Goal: Task Accomplishment & Management: Complete application form

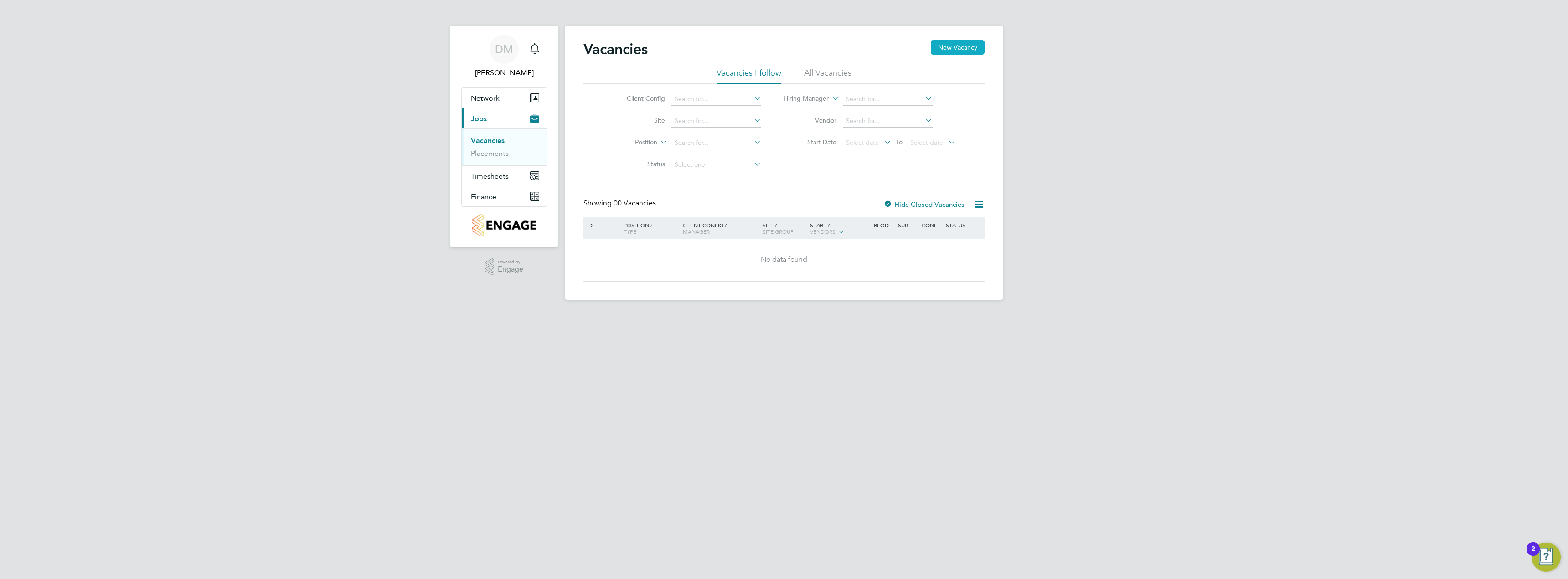
click at [959, 44] on button "New Vacancy" at bounding box center [957, 47] width 54 height 15
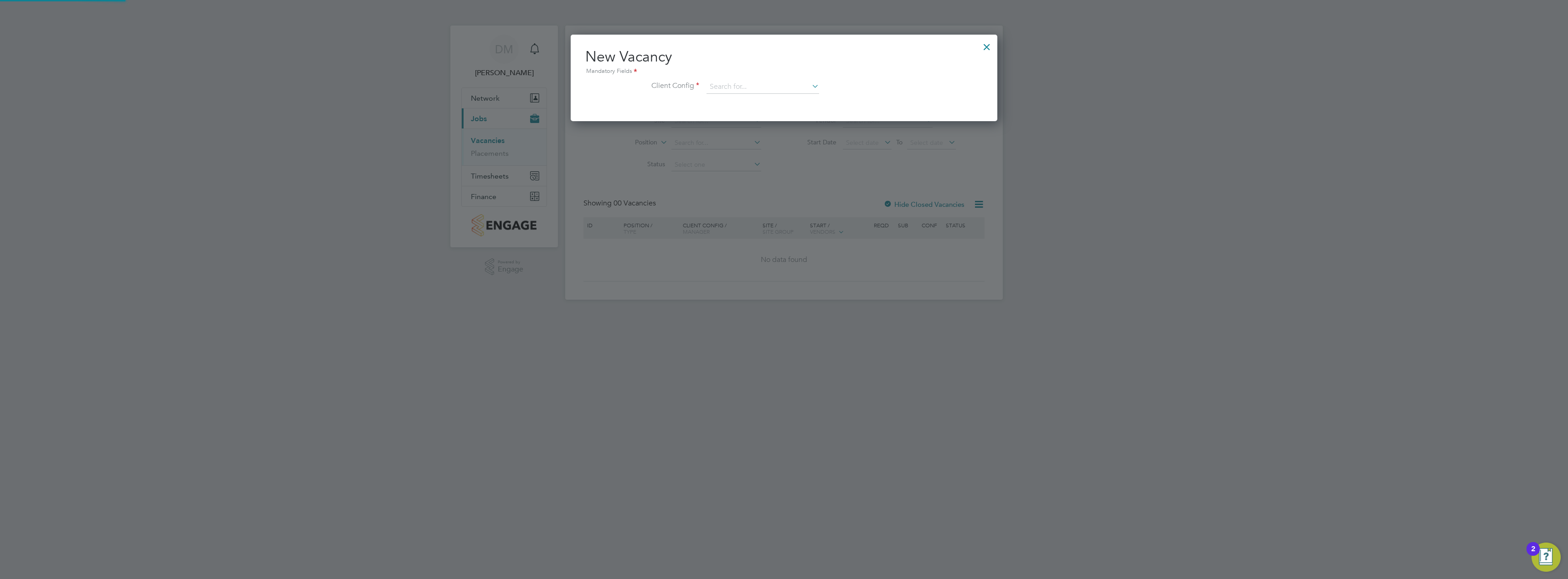
scroll to position [86, 427]
click at [744, 89] on input at bounding box center [763, 87] width 113 height 13
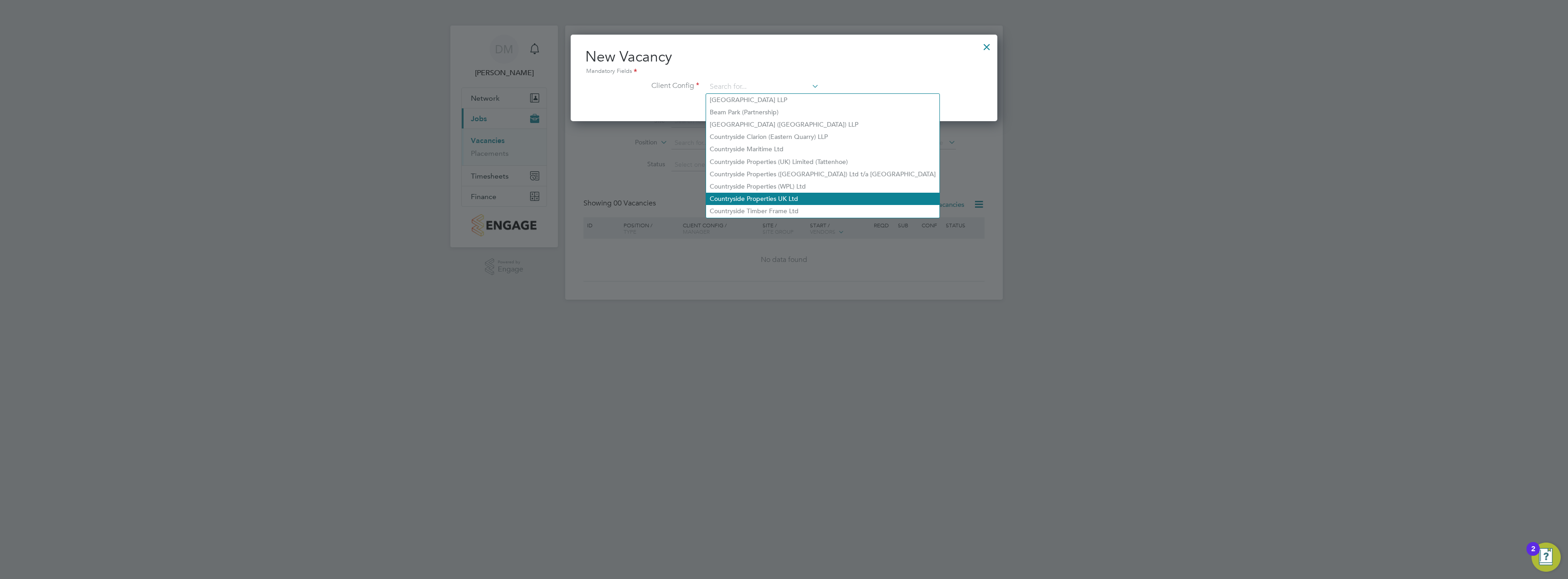
click at [808, 193] on li "Countryside Properties UK Ltd" at bounding box center [822, 199] width 233 height 12
type input "Countryside Properties UK Ltd"
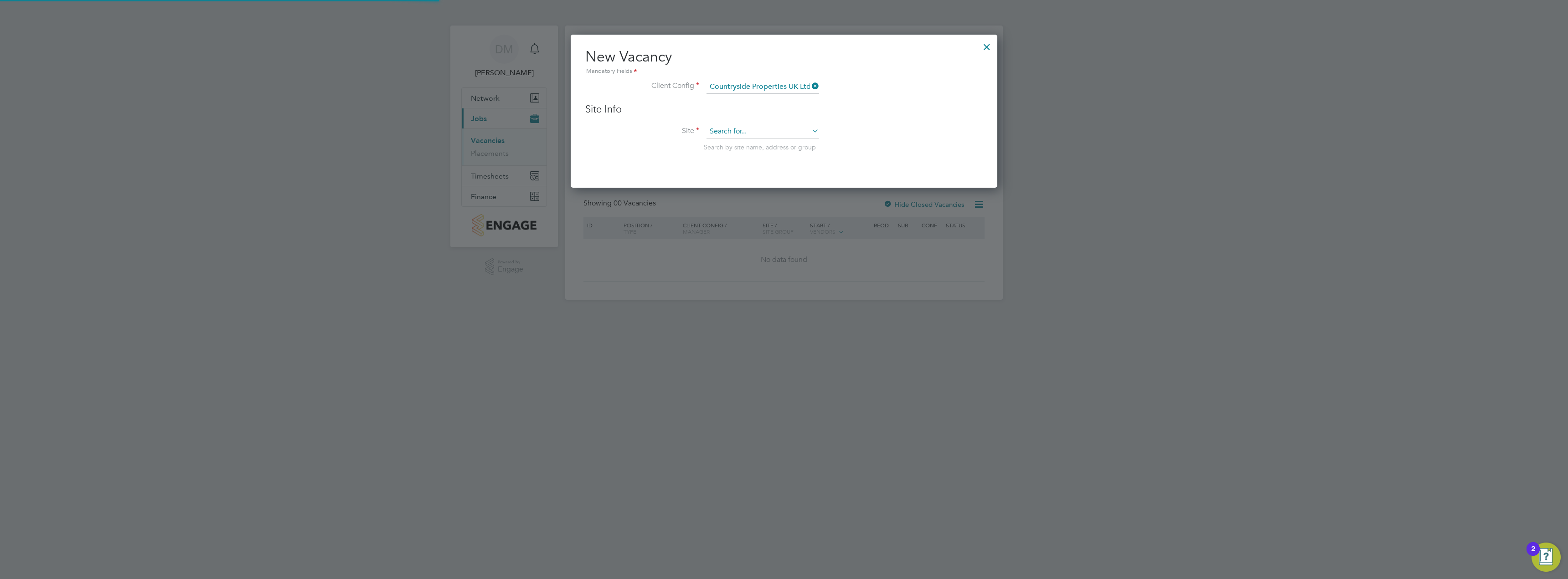
click at [746, 134] on input at bounding box center [763, 131] width 113 height 13
click at [743, 146] on li "Hannah Buildings" at bounding box center [763, 145] width 113 height 12
type input "Hannah Buildings"
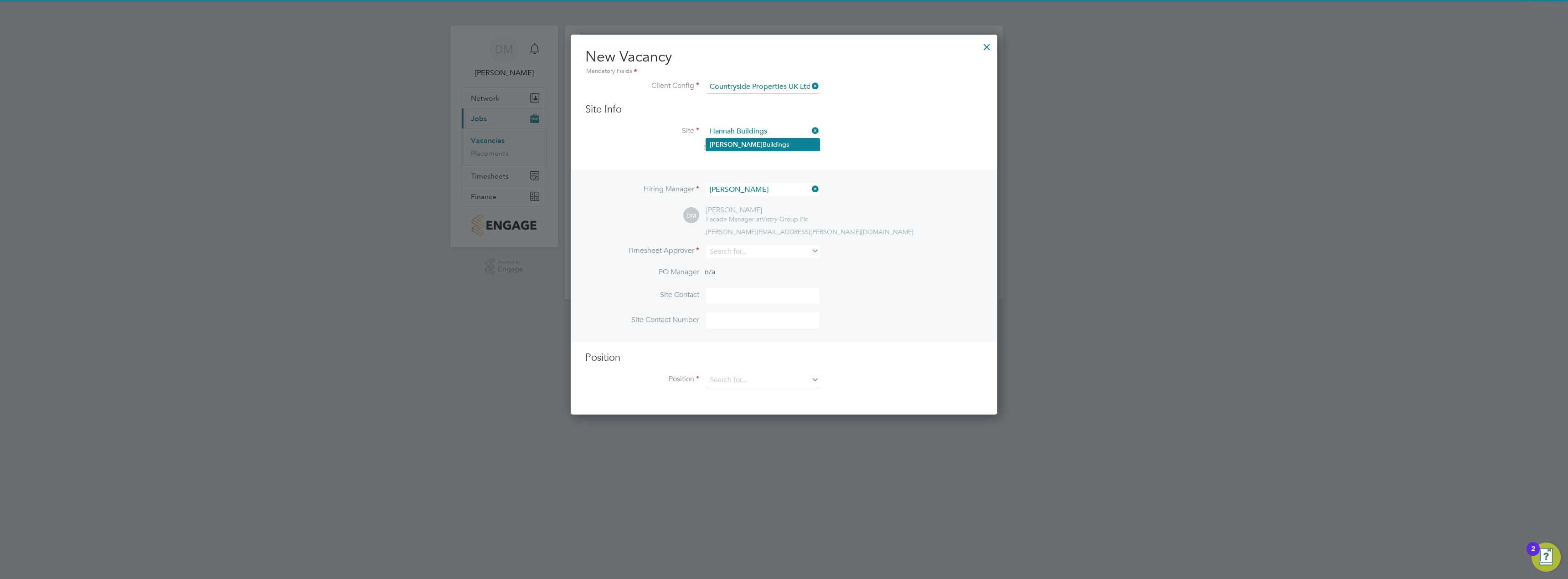
scroll to position [381, 427]
click at [734, 254] on input at bounding box center [763, 252] width 113 height 13
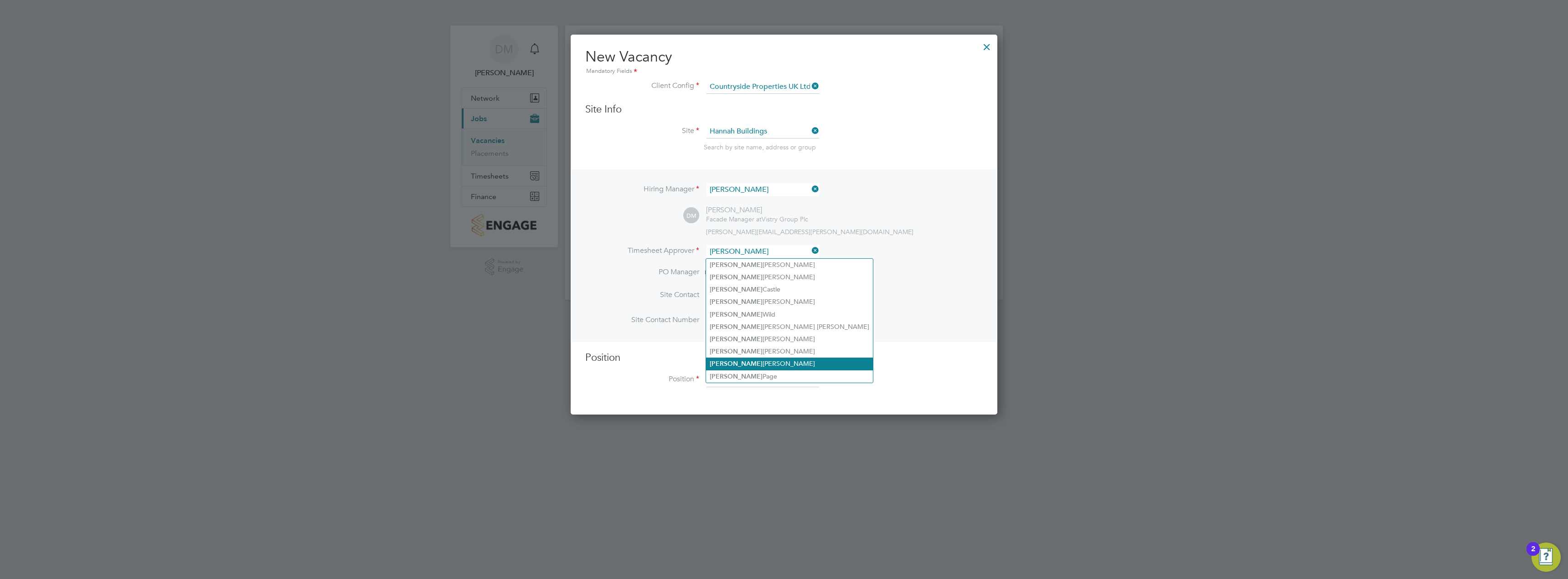
click at [761, 358] on li "Daniel Marsh" at bounding box center [789, 364] width 167 height 12
type input "[PERSON_NAME]"
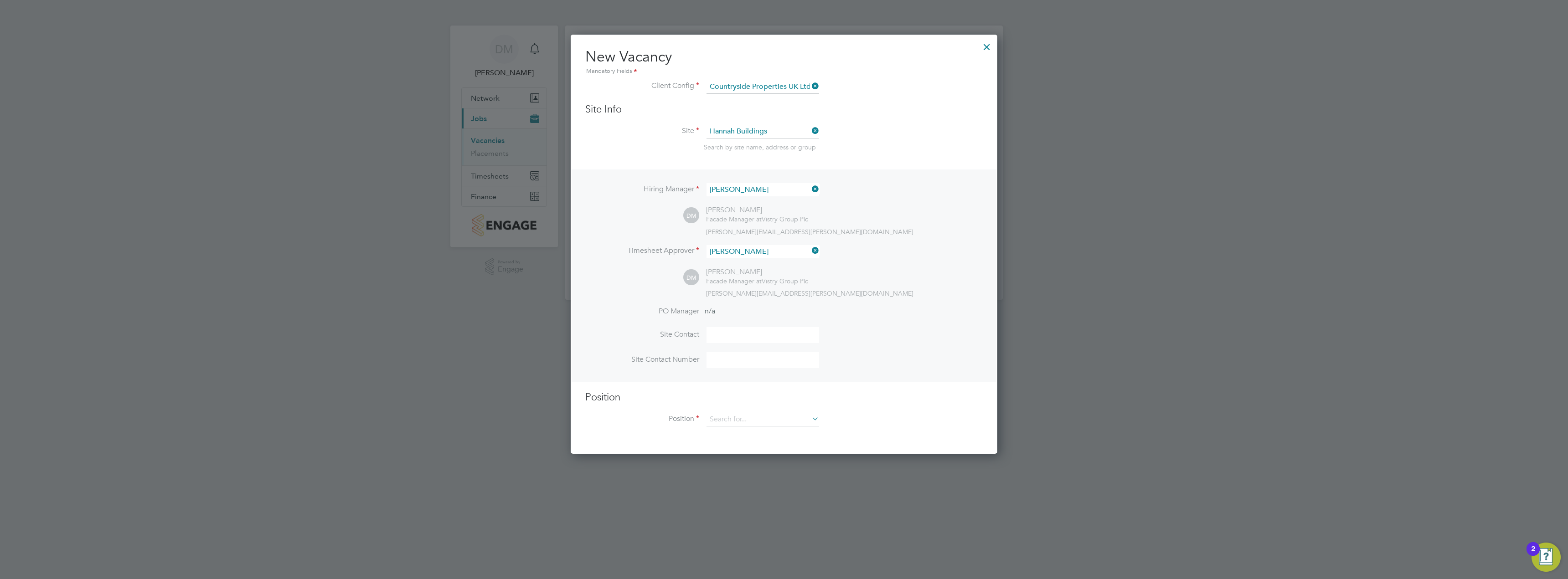
click at [849, 271] on div "DM Daniel Marsh Facade Manager at Vistry Group Plc daniel.marsh@vistry.co.uk" at bounding box center [833, 282] width 299 height 30
click at [741, 338] on input at bounding box center [763, 335] width 113 height 16
type input "Dan Marsh"
paste input "07885460710"
type input "07885460710"
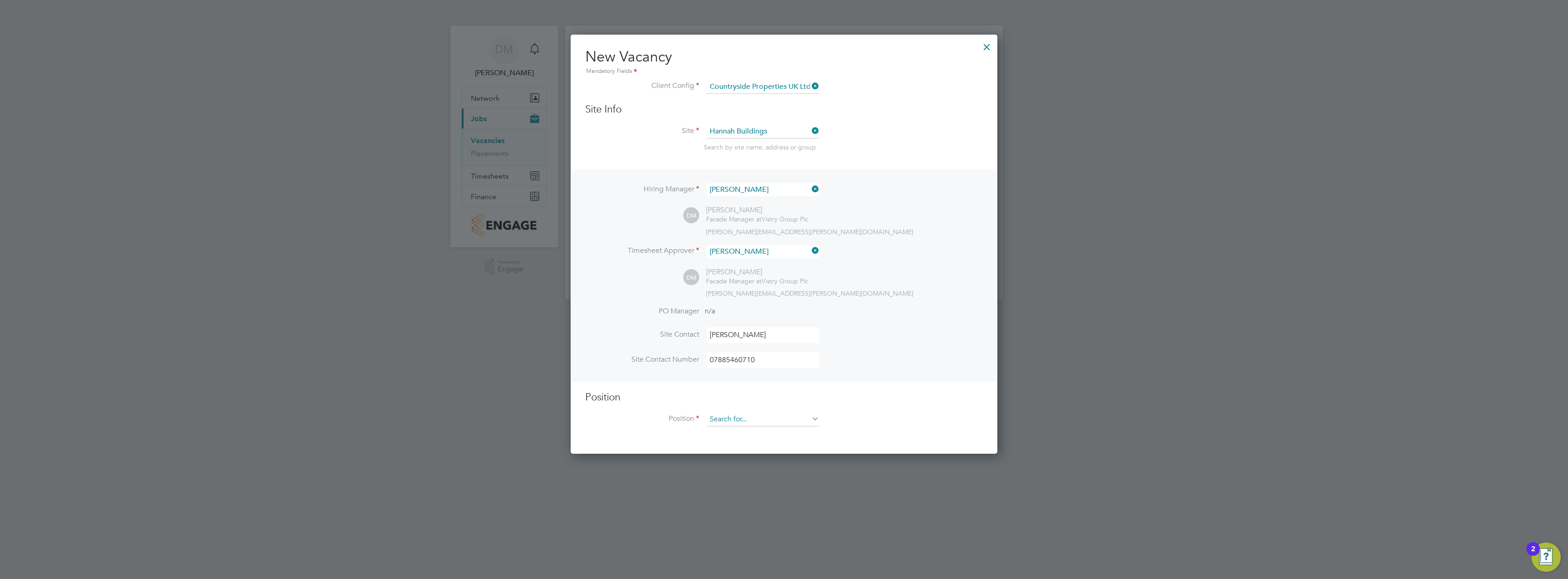
click at [737, 416] on input at bounding box center [763, 419] width 113 height 13
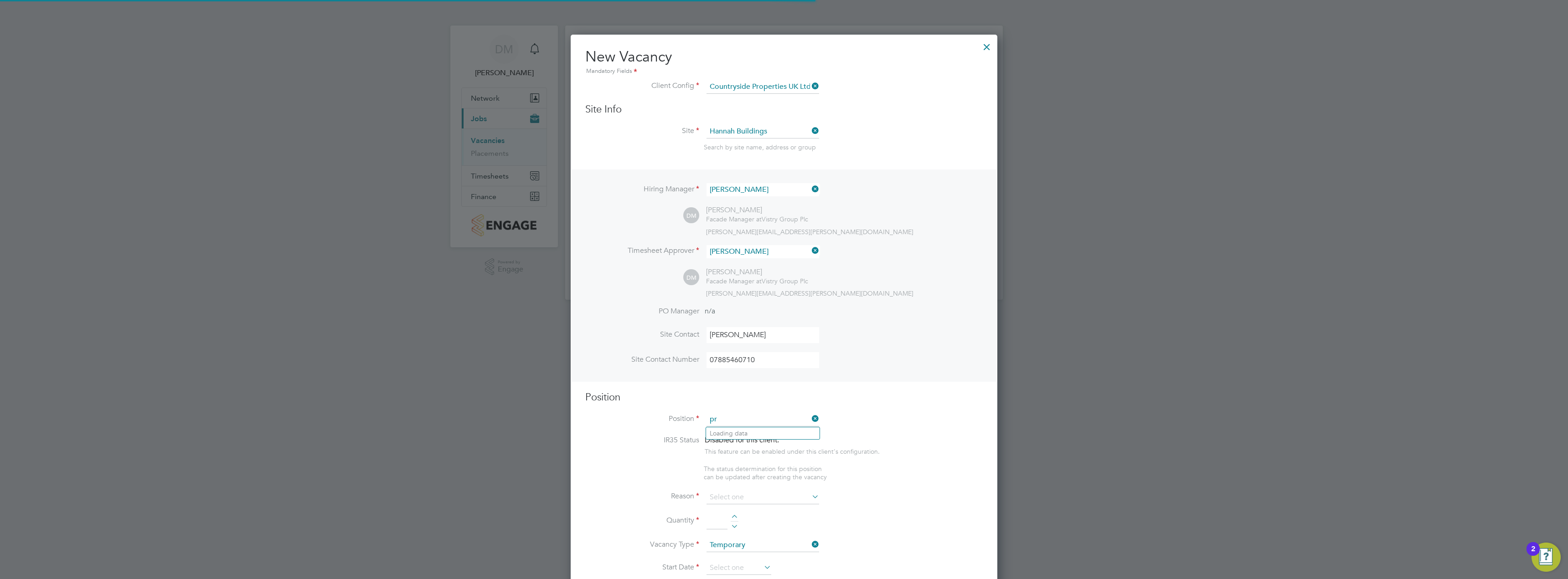
scroll to position [1303, 427]
click at [779, 438] on li "Project Manager" at bounding box center [763, 433] width 113 height 12
type input "Project Manager"
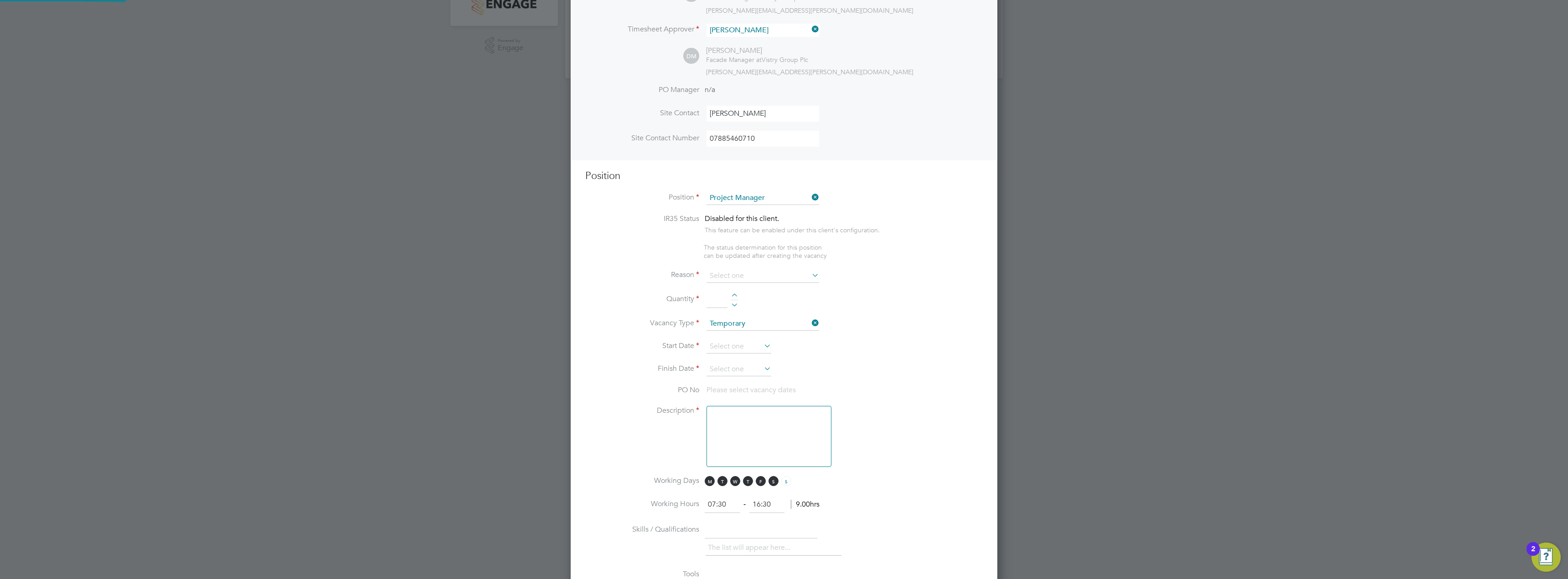
scroll to position [227, 0]
click at [771, 270] on input at bounding box center [763, 269] width 113 height 13
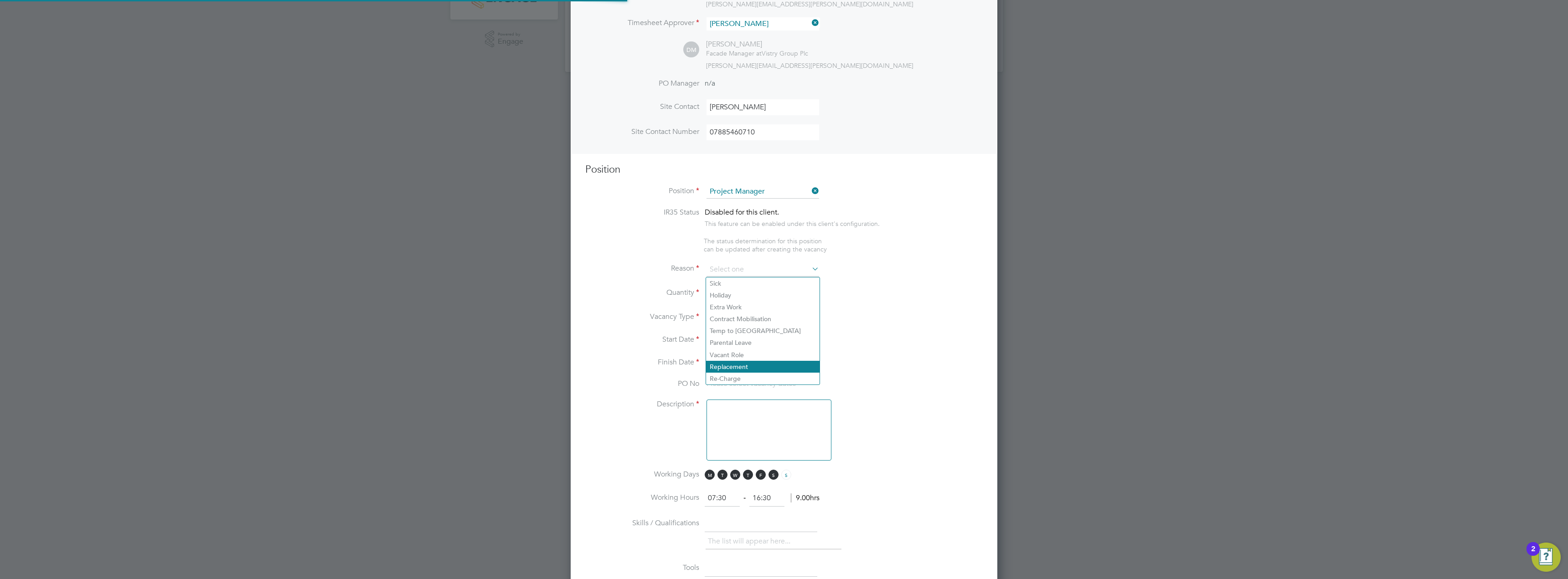
type textarea "• To lead, motivate and coordinate project teams, promoting a clear focus on de…"
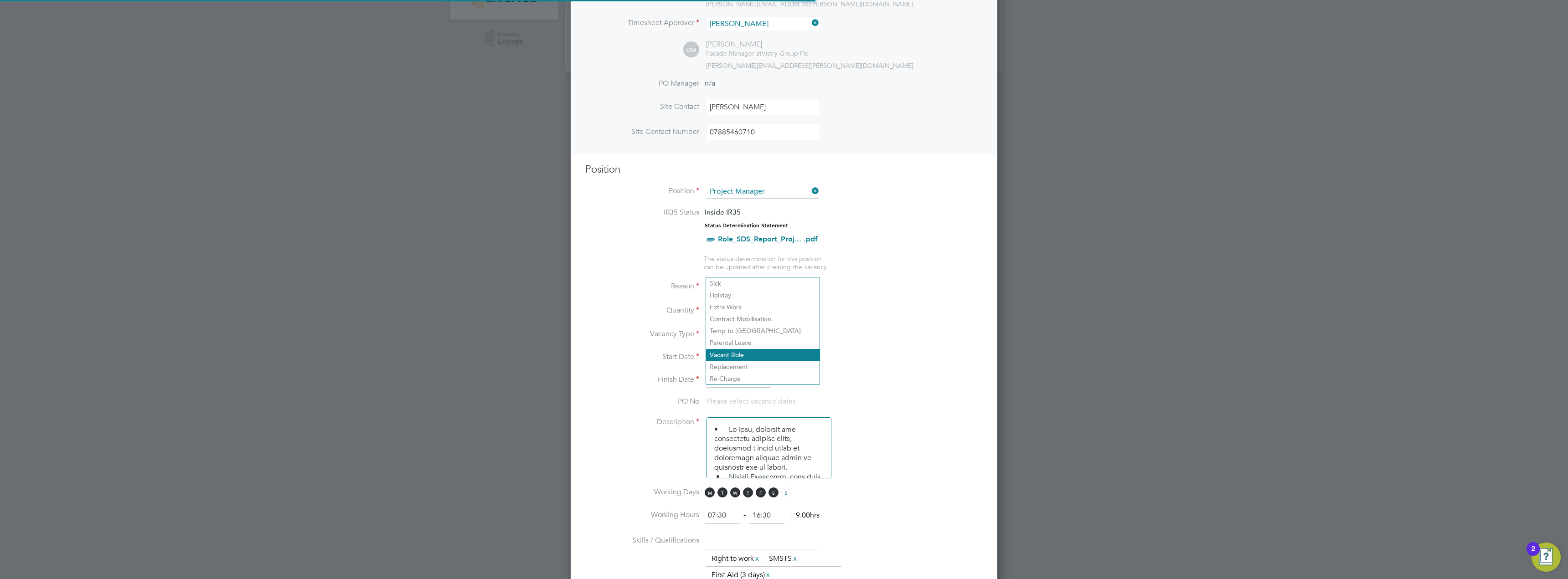
scroll to position [27, 63]
click at [756, 356] on li "Vacant Role" at bounding box center [763, 355] width 113 height 12
type input "Vacant Role"
click at [720, 310] on input at bounding box center [717, 311] width 21 height 16
type input "1"
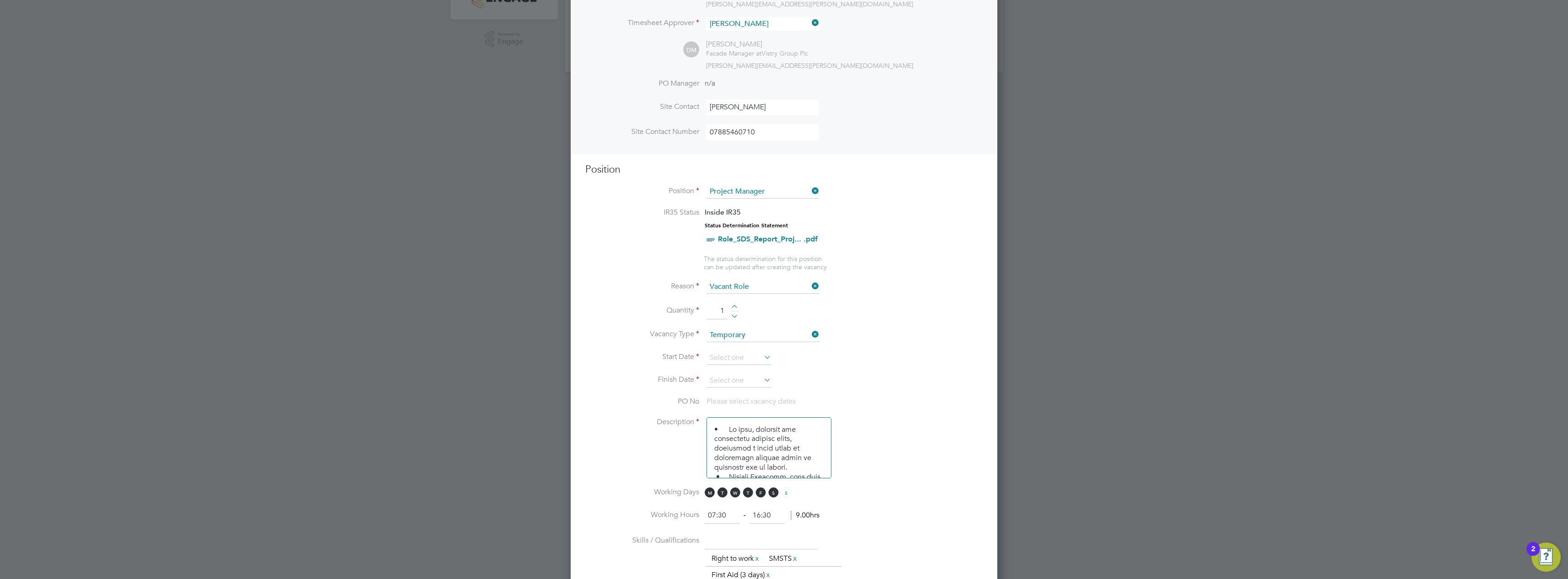
click at [869, 314] on li "Quantity 1" at bounding box center [784, 316] width 397 height 26
click at [758, 355] on input at bounding box center [739, 358] width 65 height 13
click at [727, 196] on icon at bounding box center [730, 198] width 9 height 10
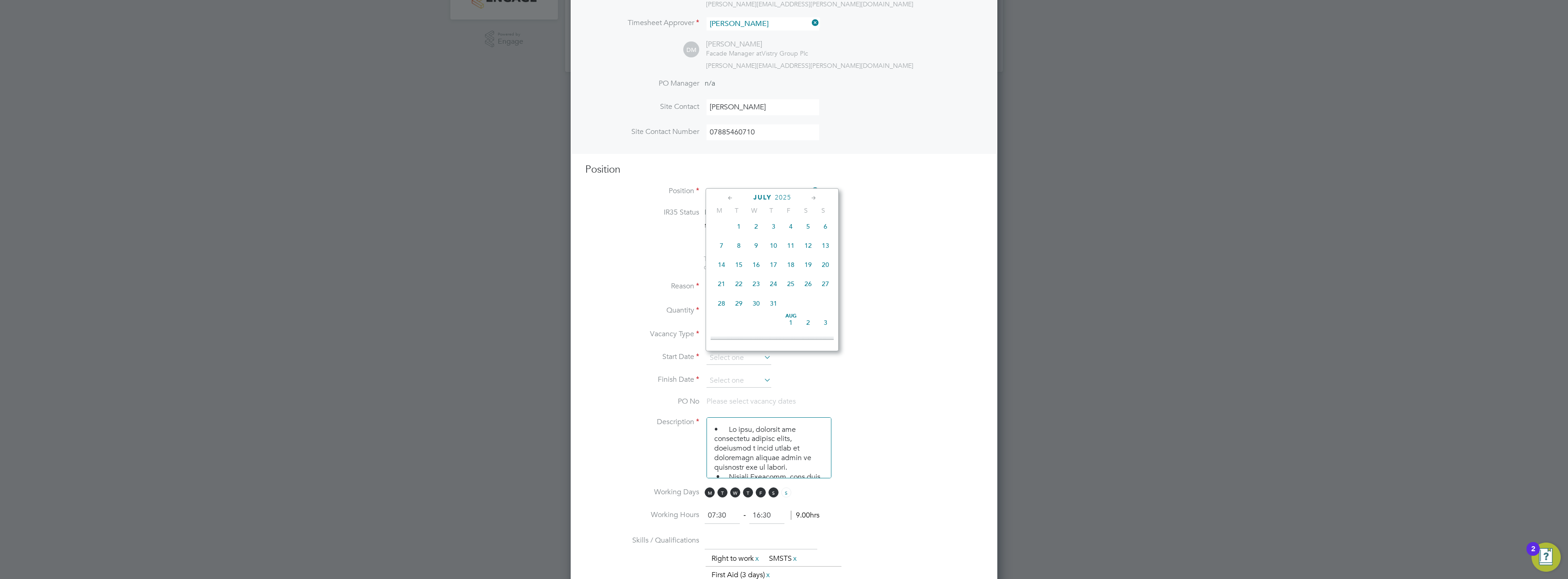
click at [722, 291] on span "21" at bounding box center [721, 283] width 17 height 17
type input "21 Jul 2025"
click at [749, 382] on input at bounding box center [739, 381] width 65 height 13
click at [790, 220] on span "2025" at bounding box center [789, 220] width 16 height 8
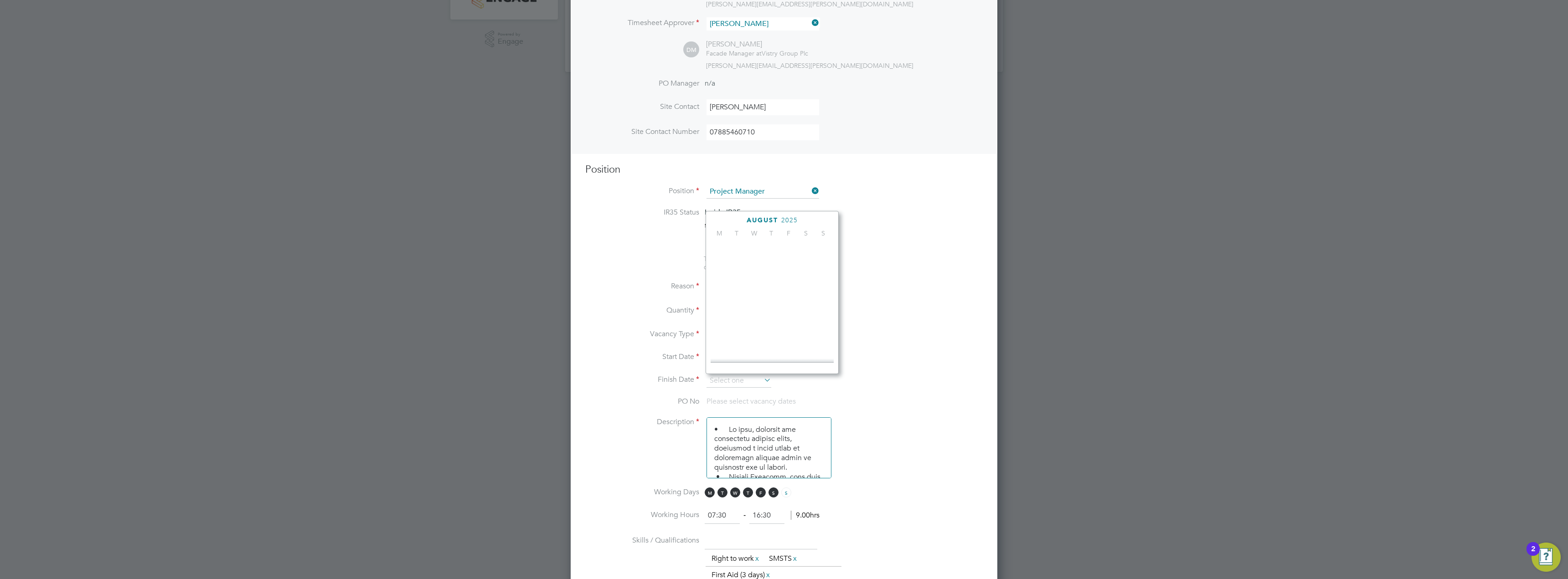
scroll to position [241, 0]
click at [771, 308] on span "2028" at bounding box center [774, 301] width 17 height 17
click at [791, 327] on span "4" at bounding box center [791, 320] width 17 height 17
type input "04 Aug 2028"
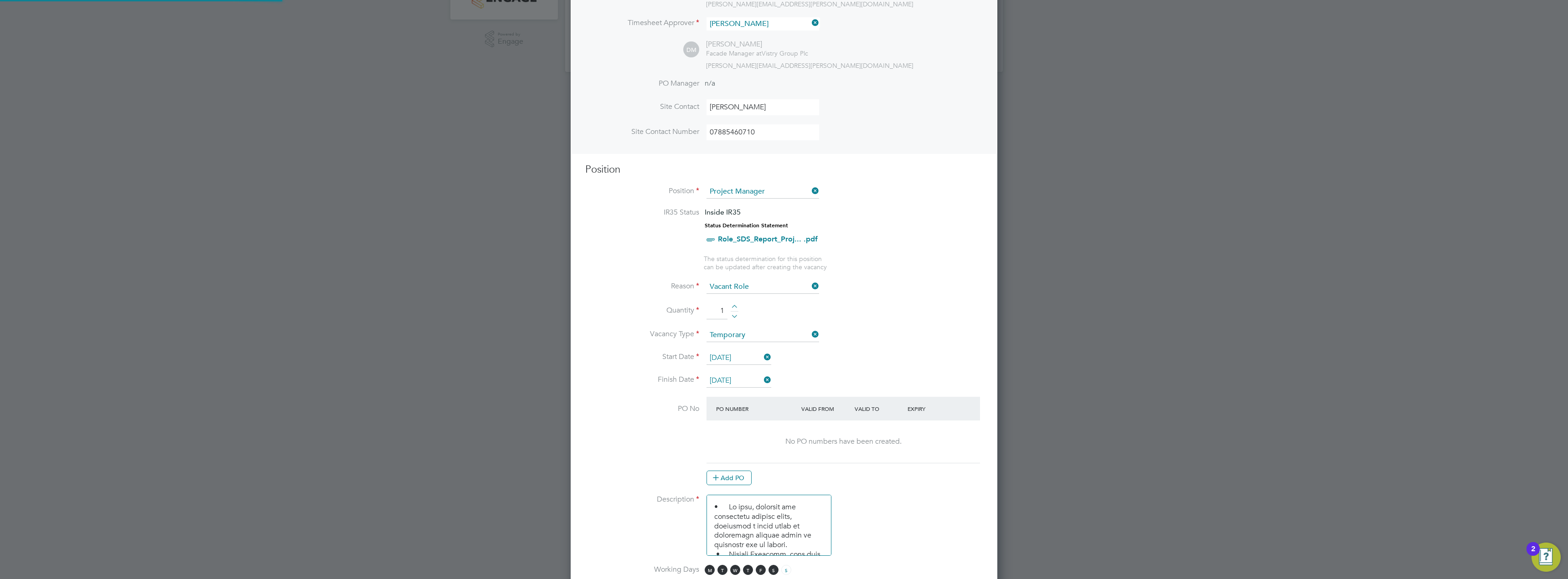
scroll to position [1397, 427]
click at [869, 307] on li "Quantity 1" at bounding box center [784, 316] width 397 height 26
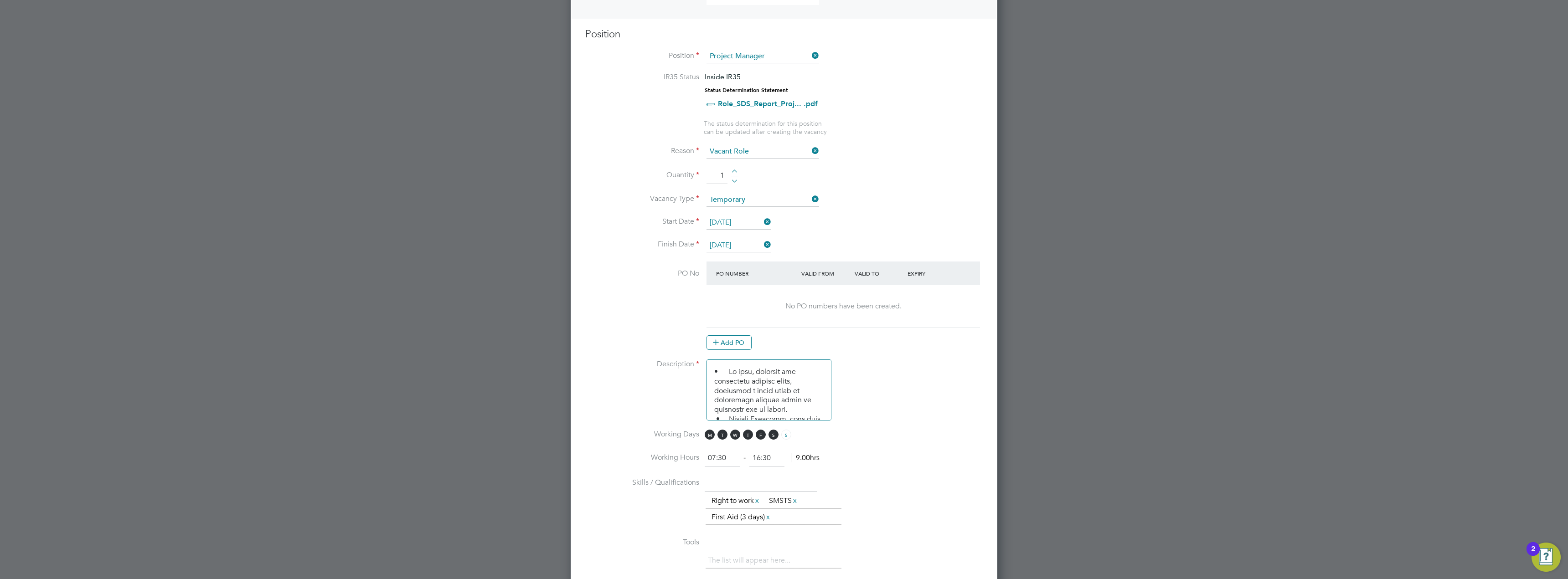
scroll to position [364, 0]
click at [739, 339] on button "Add PO" at bounding box center [729, 341] width 45 height 15
click at [747, 295] on input at bounding box center [752, 296] width 78 height 15
paste input "M-F1482/00039"
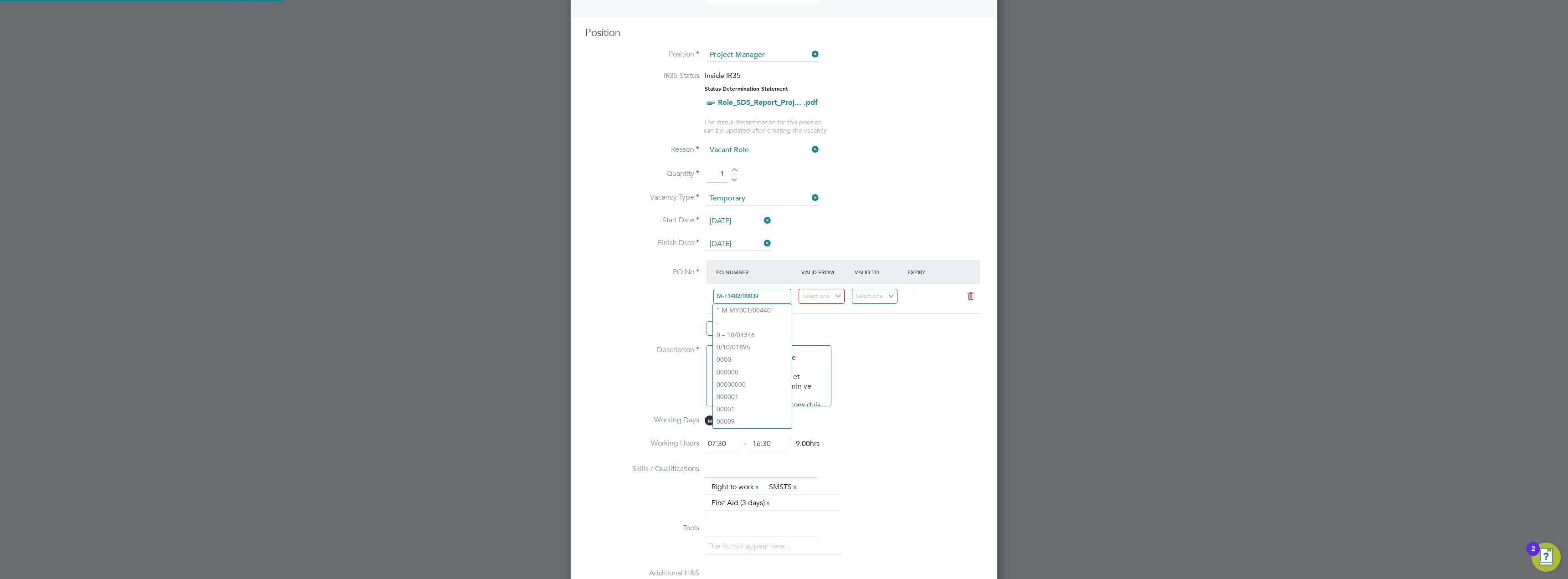
type input "M-F1482/00039"
click at [828, 319] on at-purchase-order-table "PO Number Valid From Valid To Expiry M-F1482/00039 — Add PO" at bounding box center [843, 298] width 273 height 75
click at [835, 294] on input at bounding box center [822, 296] width 46 height 15
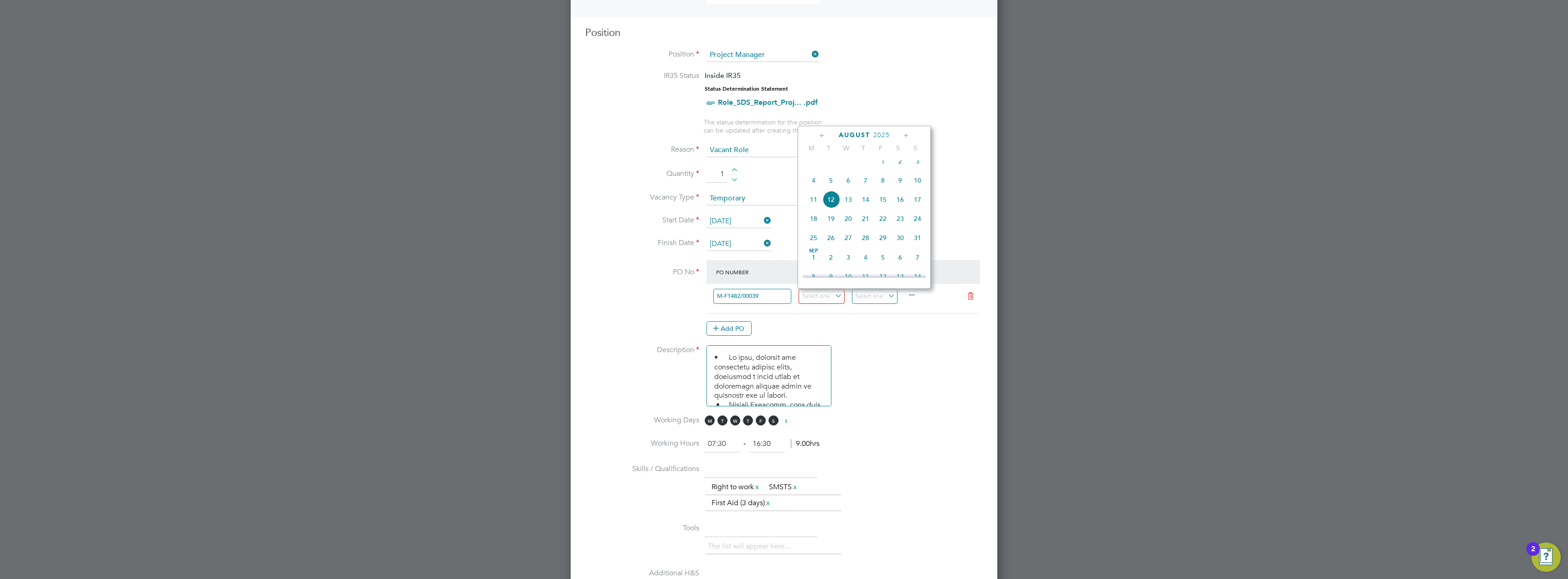
click at [824, 137] on icon at bounding box center [822, 136] width 9 height 10
click at [905, 136] on icon at bounding box center [906, 136] width 9 height 10
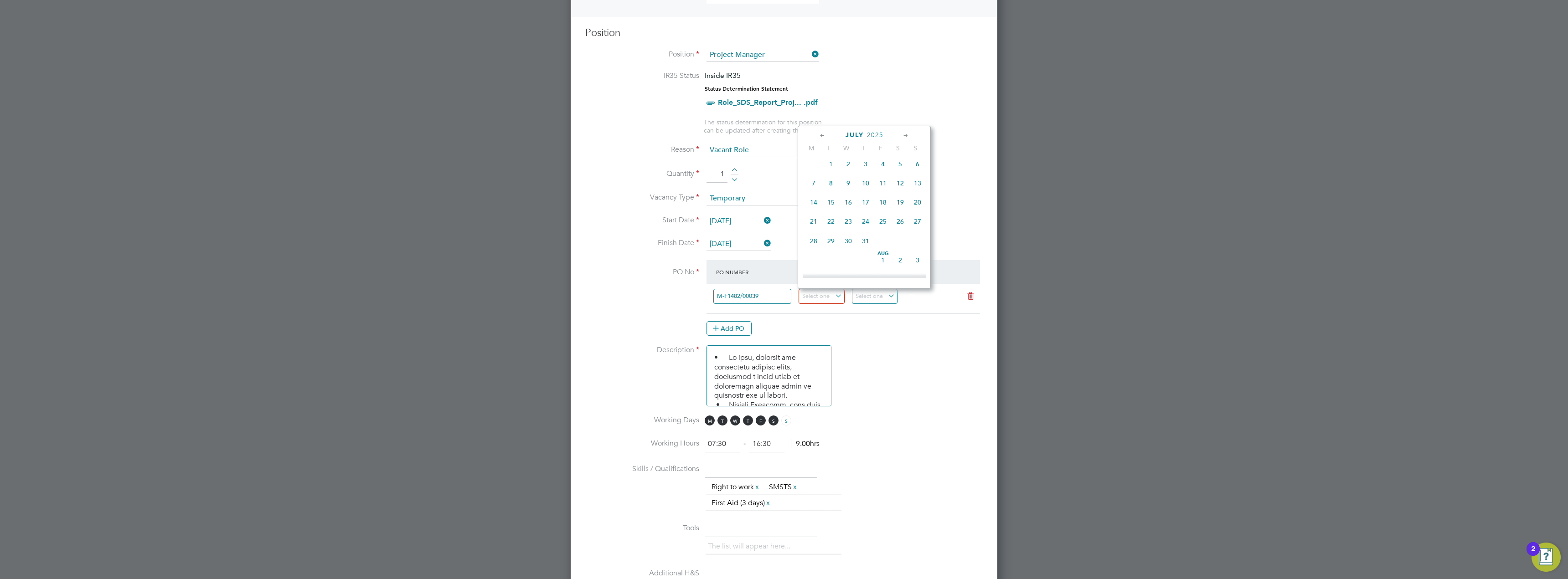
click at [831, 228] on span "22" at bounding box center [831, 221] width 17 height 17
type input "22 Jul 2025"
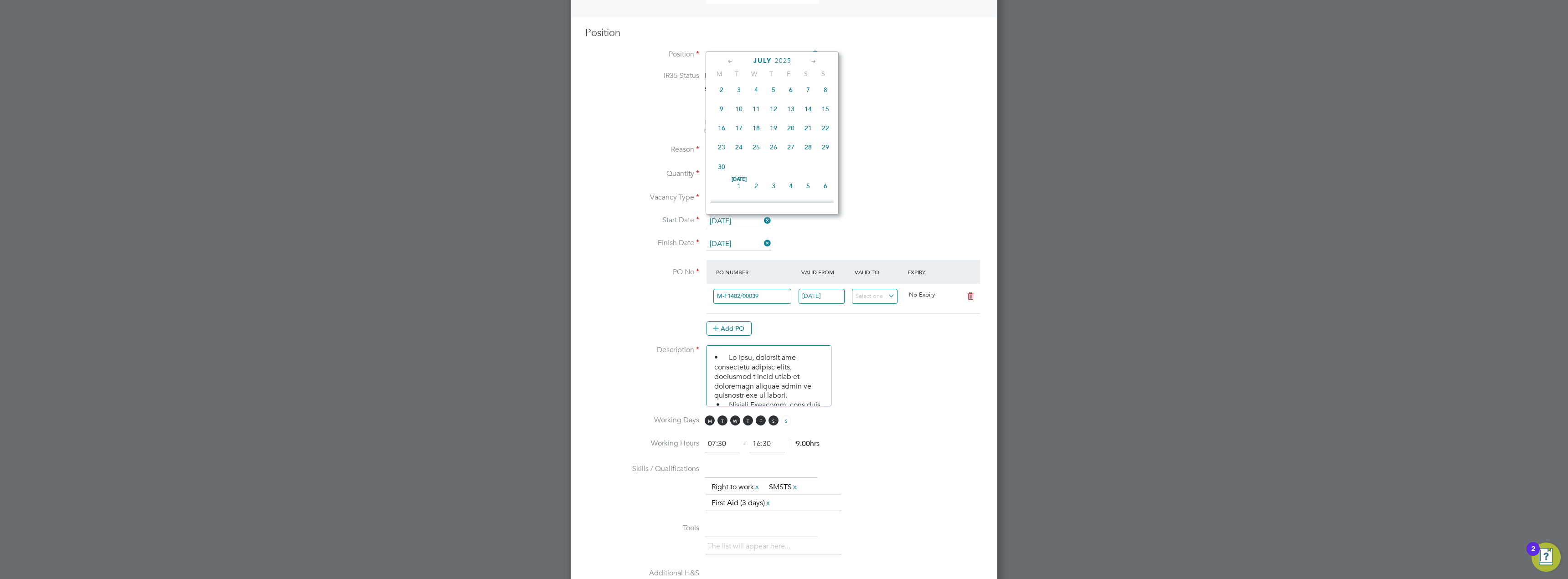
click at [744, 222] on input "21 Jul 2025" at bounding box center [739, 221] width 65 height 13
click at [743, 133] on span "22" at bounding box center [739, 124] width 17 height 17
type input "22 Jul 2025"
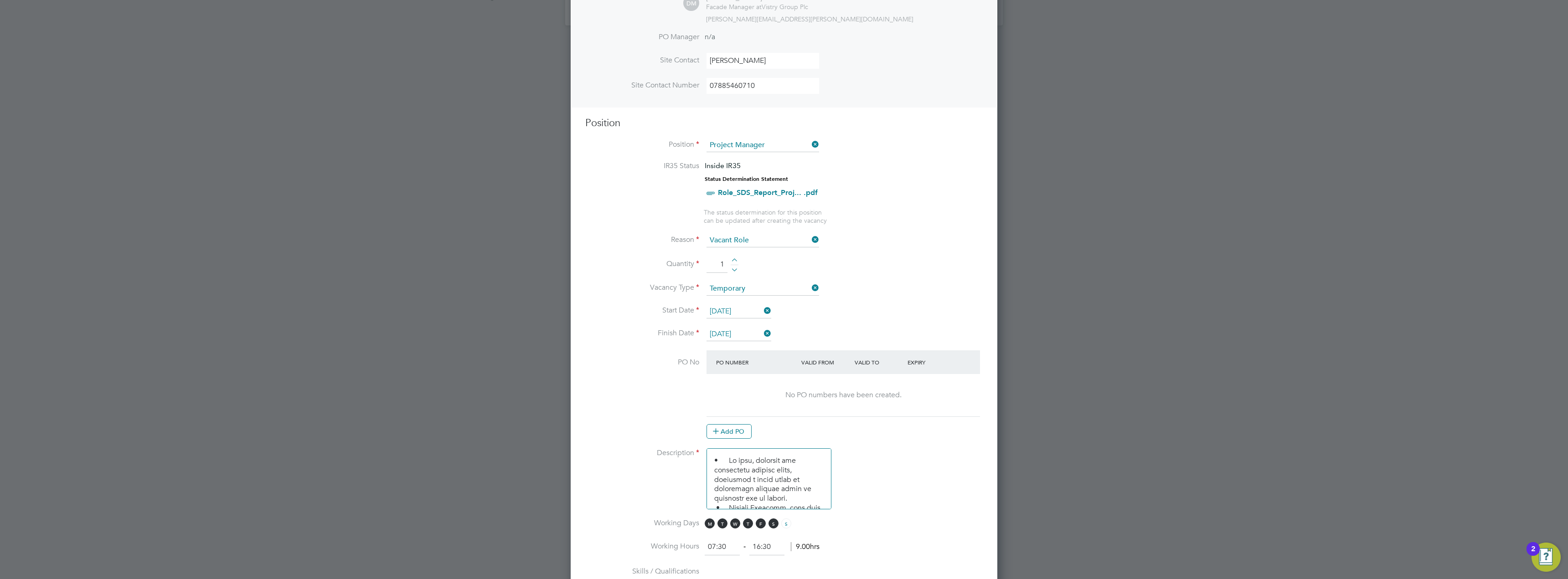
scroll to position [273, 0]
click at [774, 146] on ng-form "Client Config Countryside Properties UK Ltd Site Info Site Hannah Buildings Sea…" at bounding box center [784, 473] width 397 height 1333
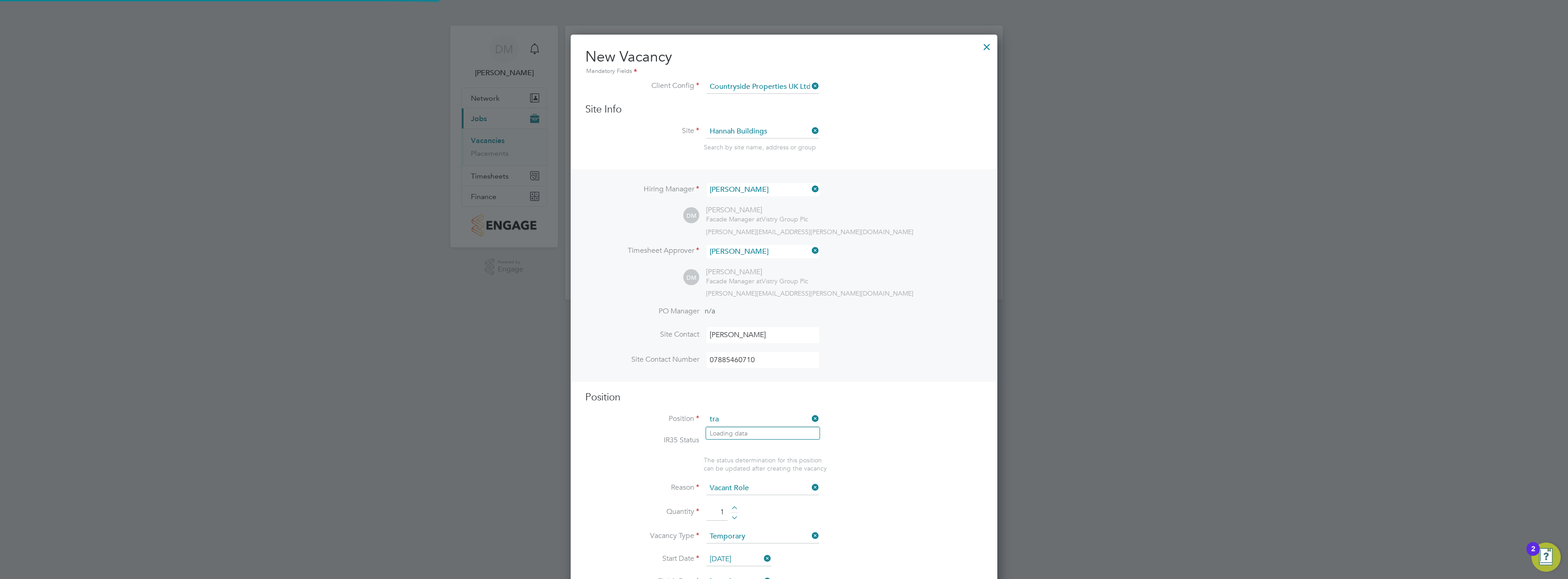
scroll to position [27, 63]
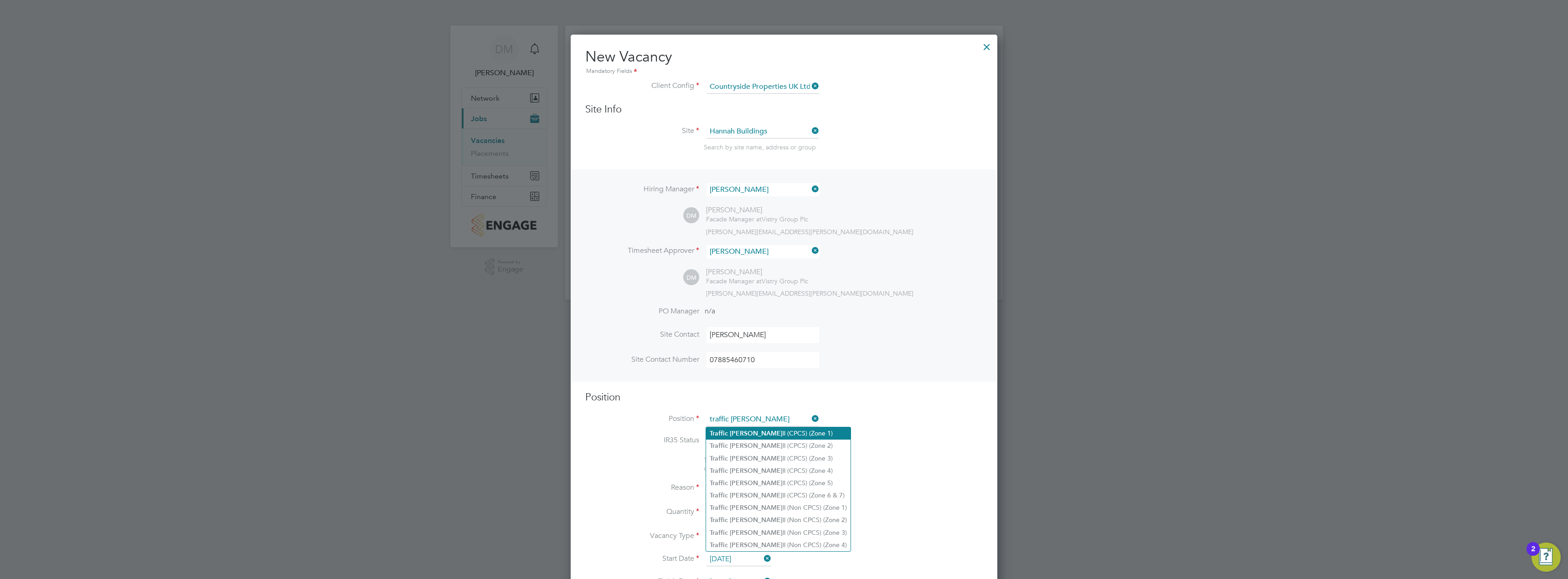
click at [746, 434] on b "Marsha" at bounding box center [756, 433] width 53 height 8
type input "Traffic [PERSON_NAME] (CPCS) (Zone 1)"
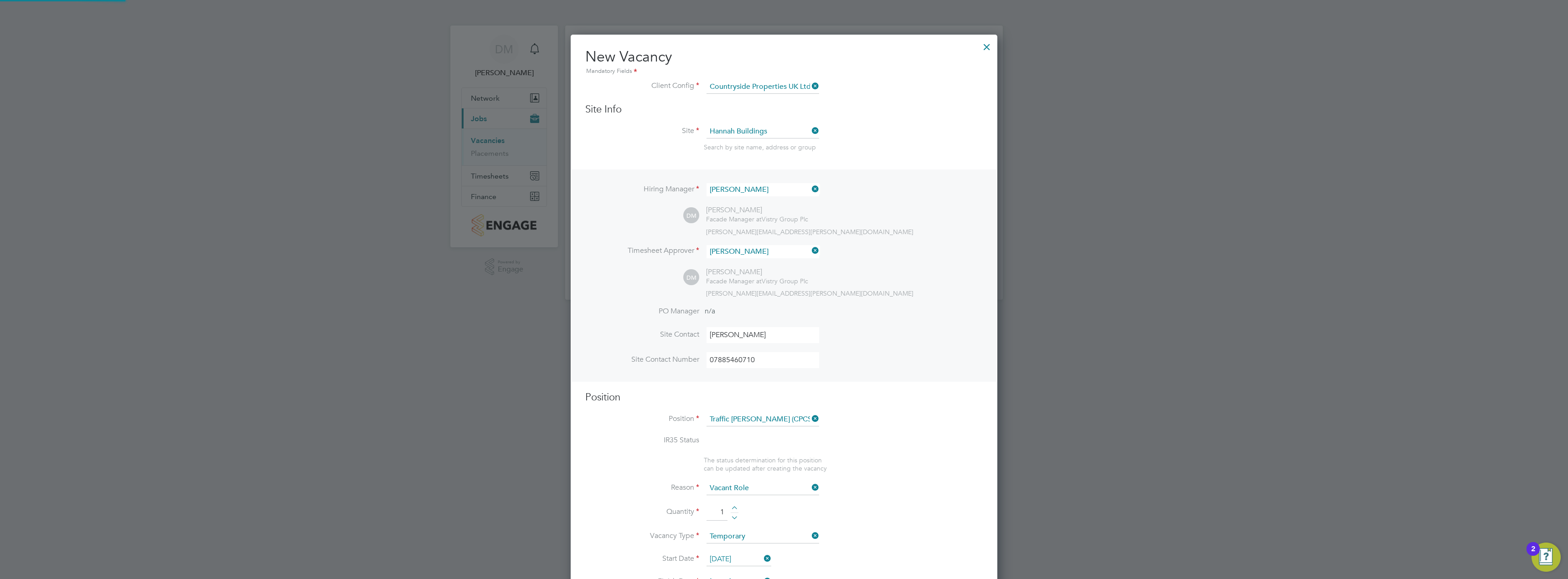
type textarea "- Working under the supervision and management of the Project Manager, Site Man…"
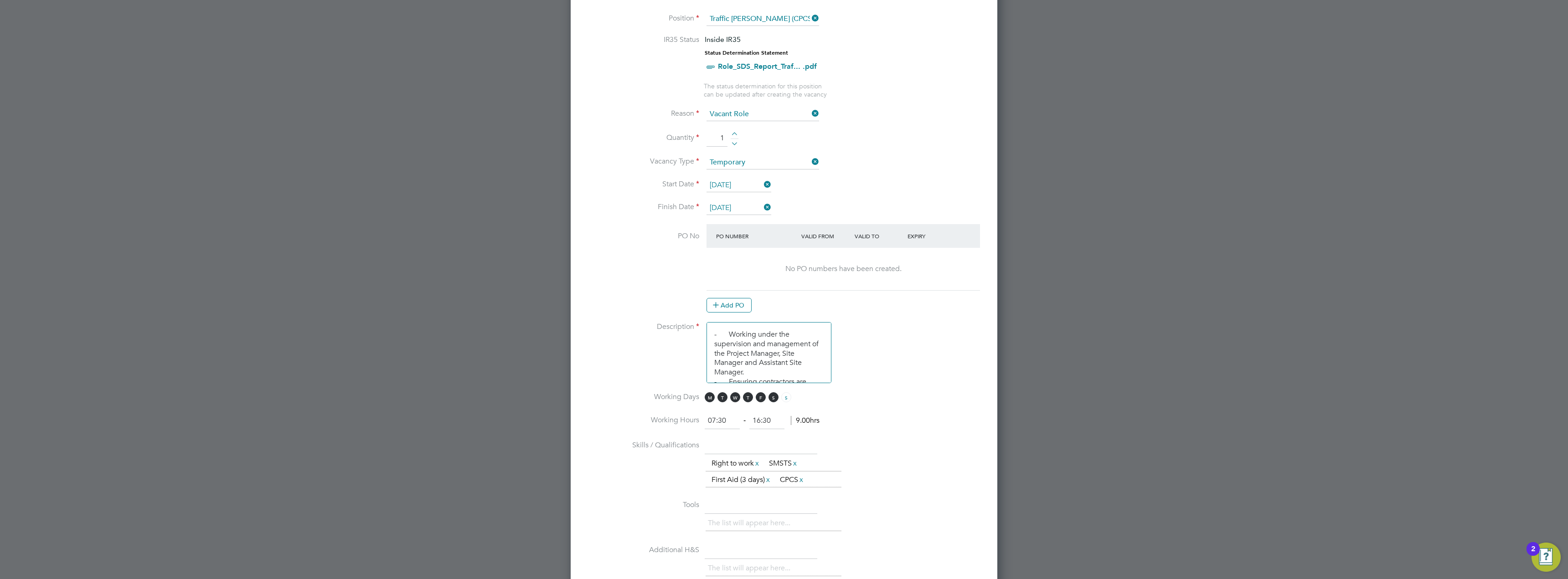
scroll to position [456, 0]
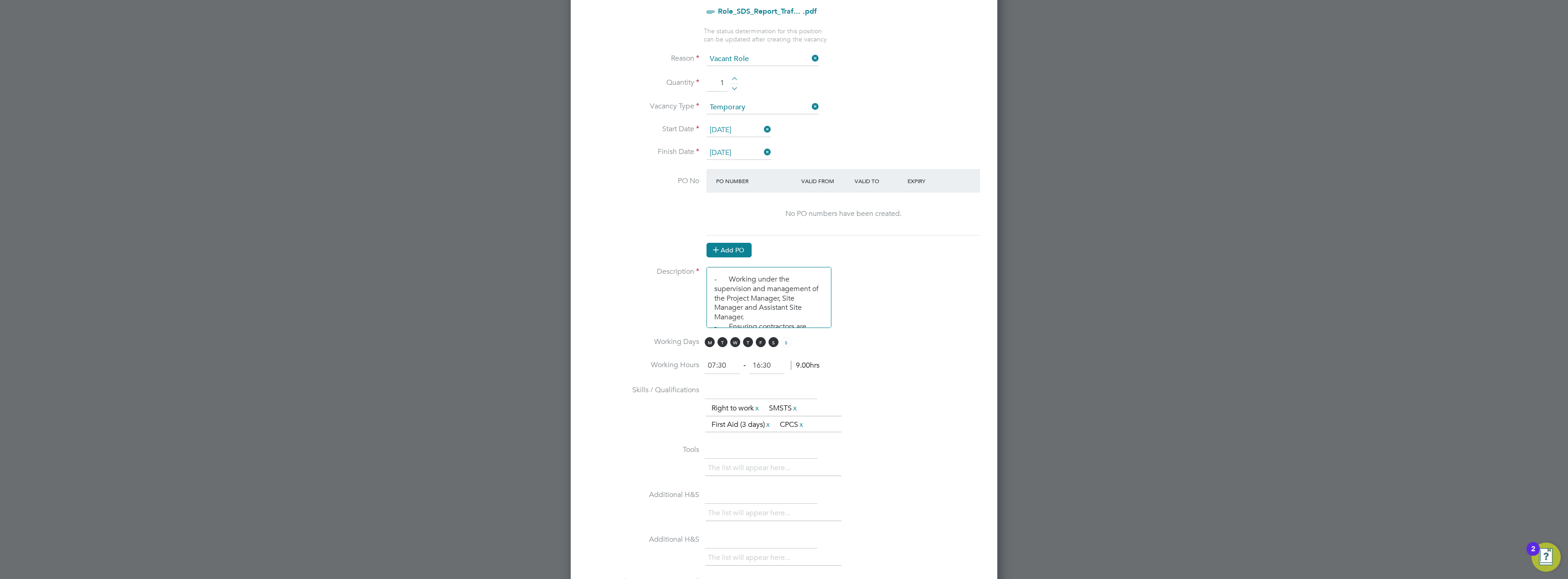
click at [740, 248] on button "Add PO" at bounding box center [729, 250] width 45 height 15
click at [739, 210] on input at bounding box center [752, 205] width 78 height 15
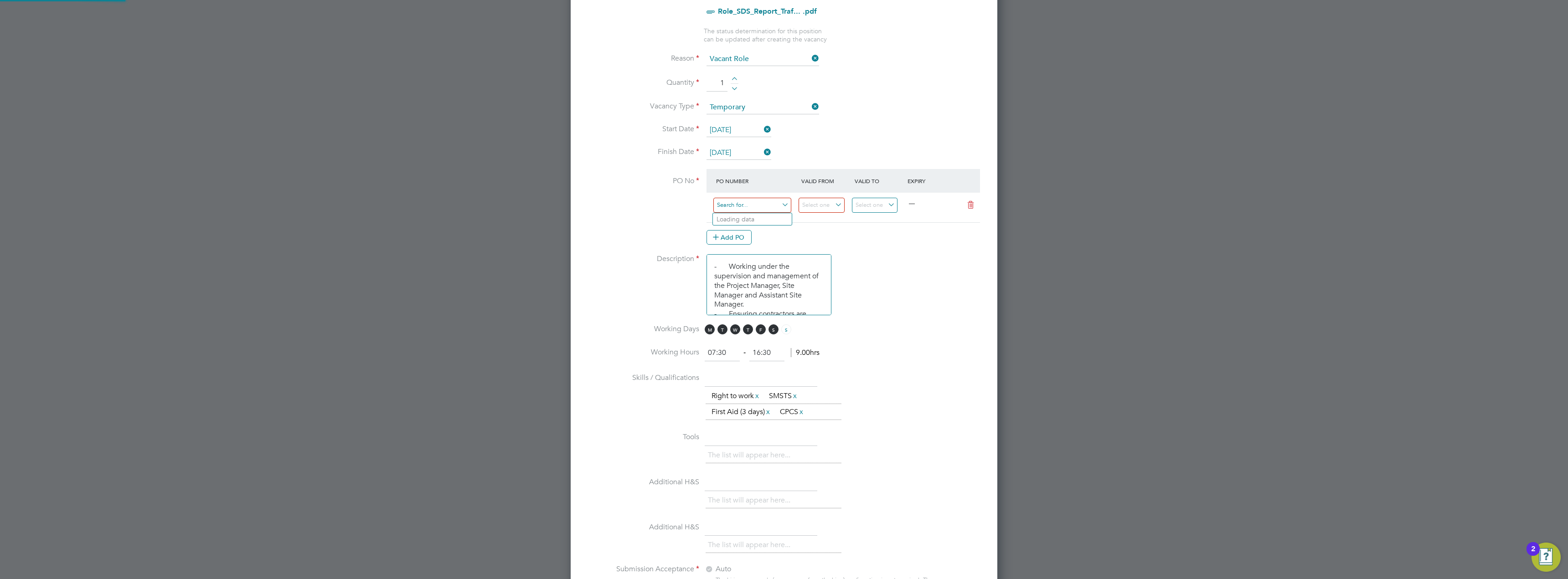
paste input "M-F1482/00039"
type input "M-F1482/00039"
click at [864, 227] on at-purchase-order-table "PO Number Valid From Valid To Expiry M-F1482/00039 — Add PO" at bounding box center [843, 207] width 273 height 75
click at [832, 204] on input at bounding box center [822, 205] width 46 height 15
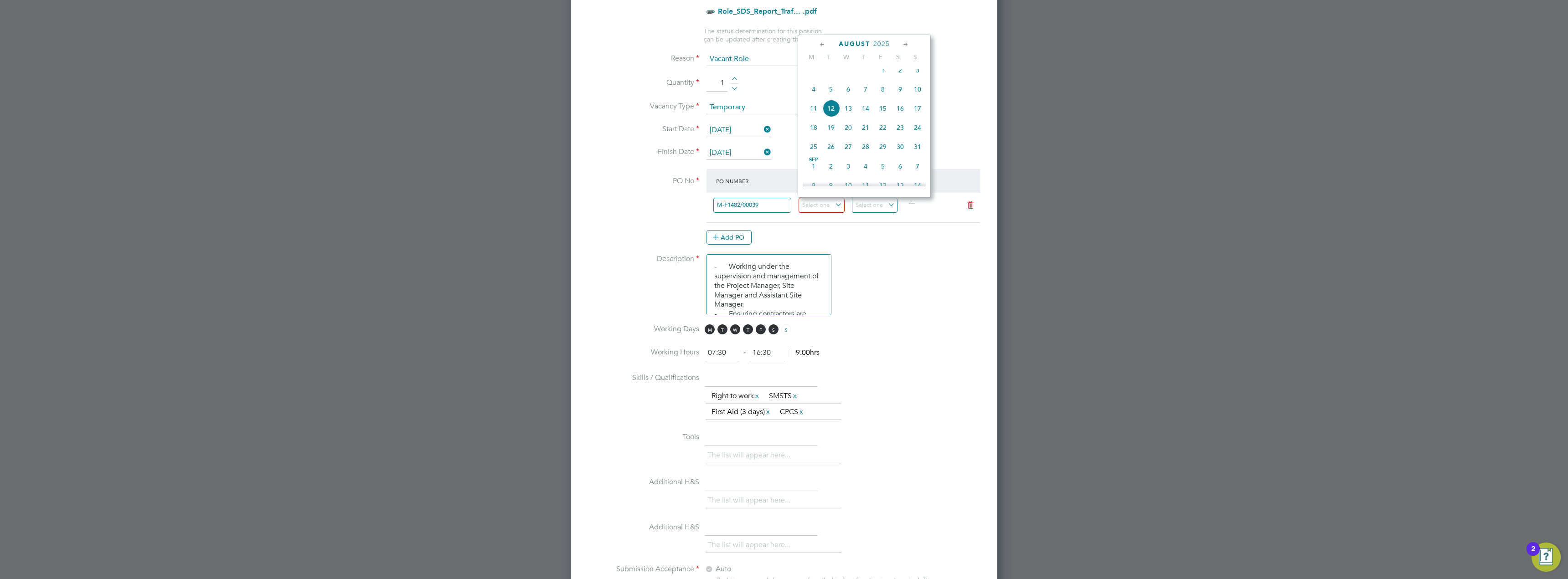
click at [821, 43] on icon at bounding box center [822, 44] width 9 height 10
click at [852, 155] on span "30" at bounding box center [848, 150] width 17 height 17
type input "30 Jul 2025"
click at [891, 207] on input at bounding box center [875, 205] width 46 height 15
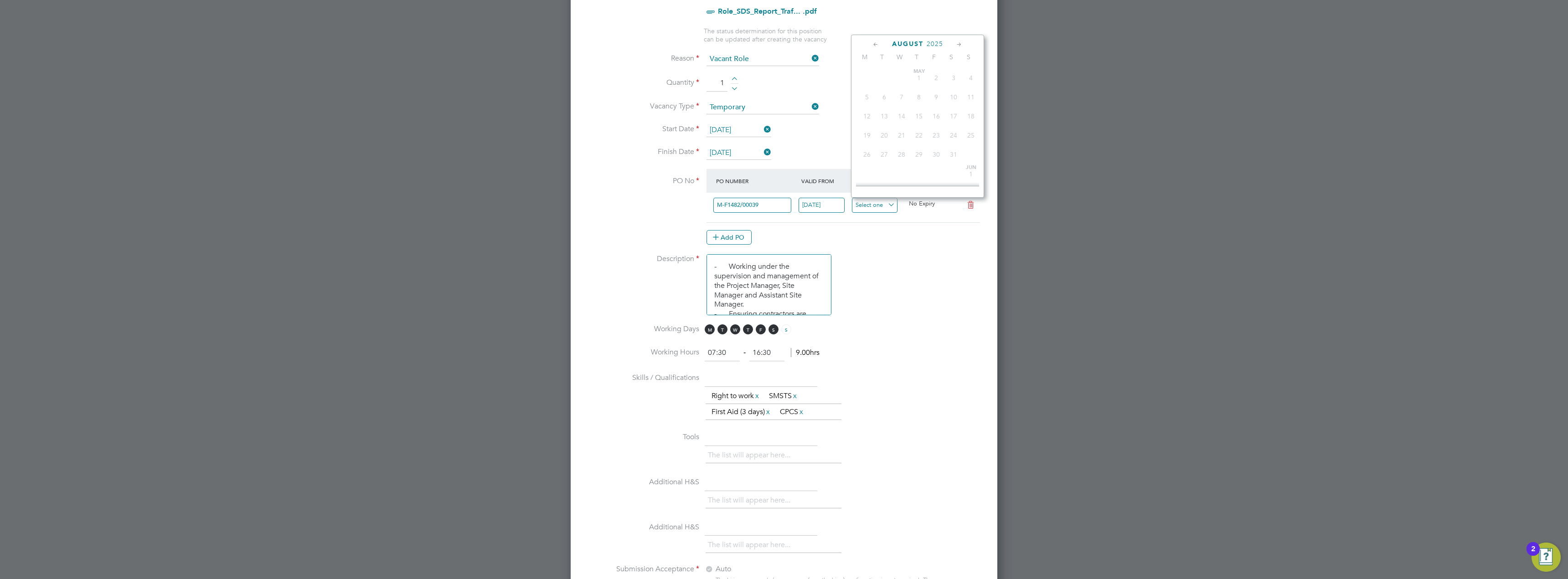
scroll to position [315, 0]
click at [942, 45] on span "2025" at bounding box center [934, 44] width 16 height 8
click at [923, 130] on span "2028" at bounding box center [919, 125] width 17 height 17
click at [937, 150] on span "4" at bounding box center [936, 144] width 17 height 17
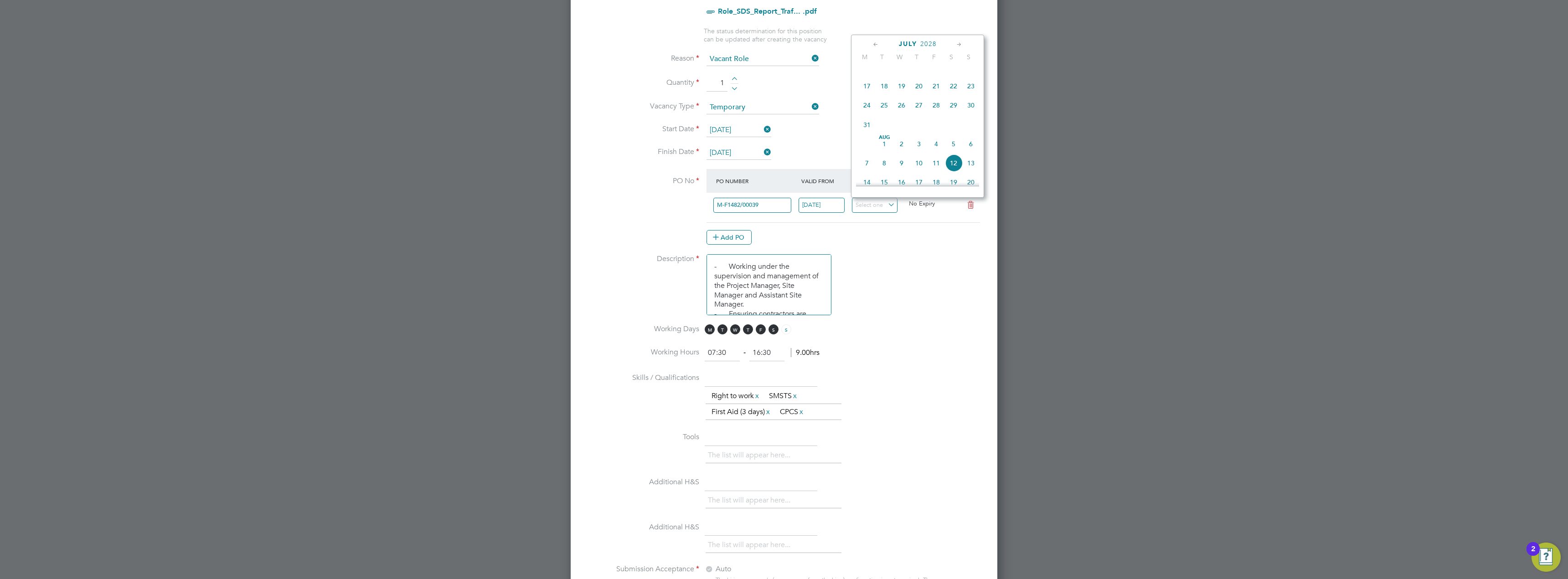
type input "04 Aug 2028"
click at [922, 277] on li "Description - Working under the supervision and management of the Project Manag…" at bounding box center [784, 289] width 397 height 70
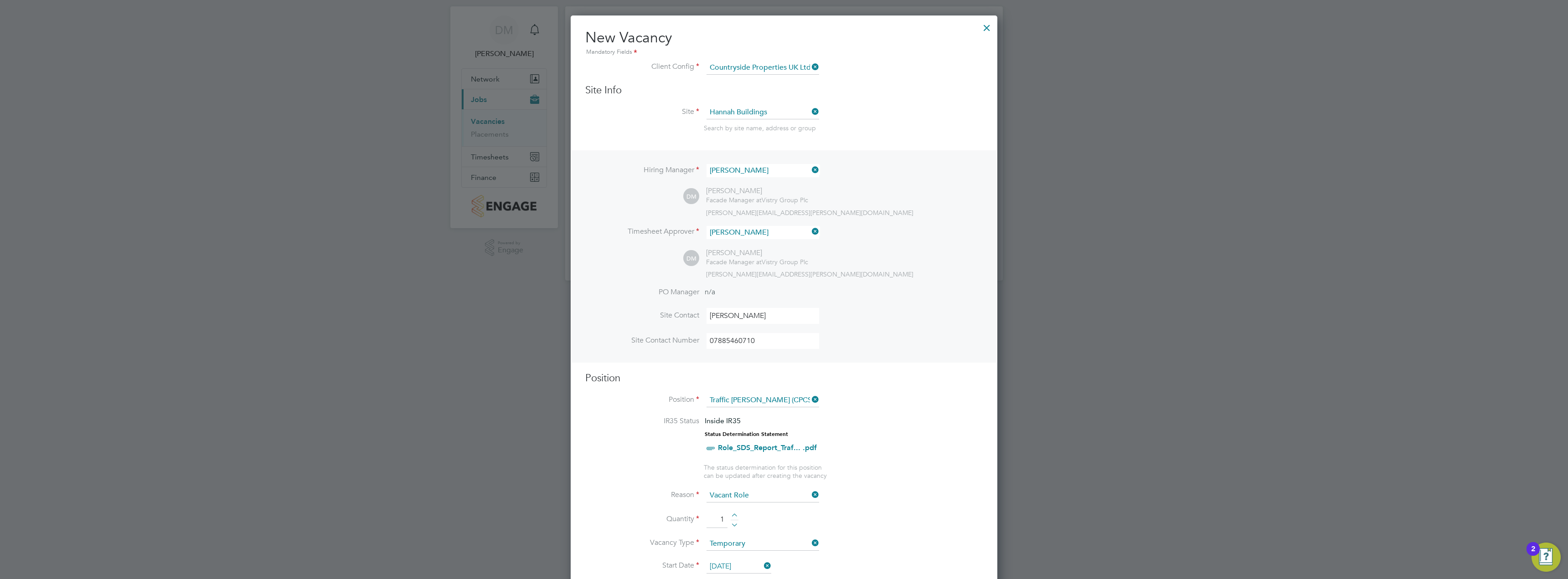
scroll to position [0, 0]
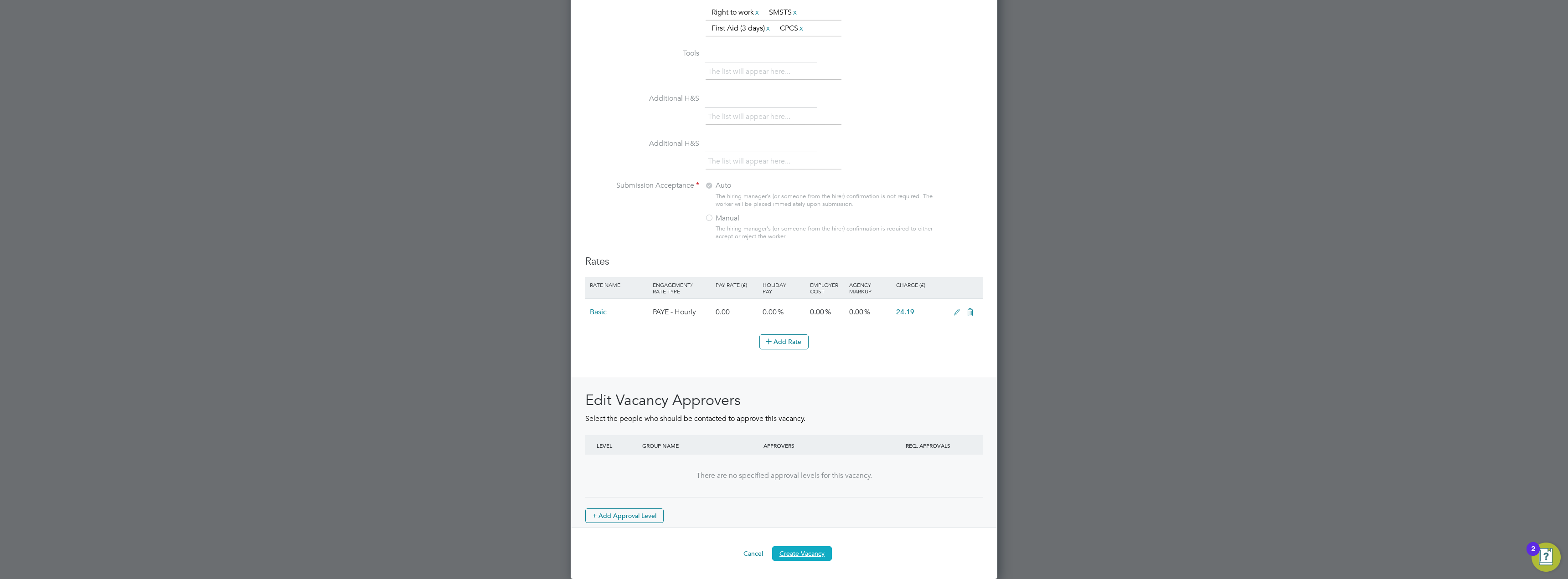
click at [804, 553] on button "Create Vacancy" at bounding box center [802, 553] width 60 height 15
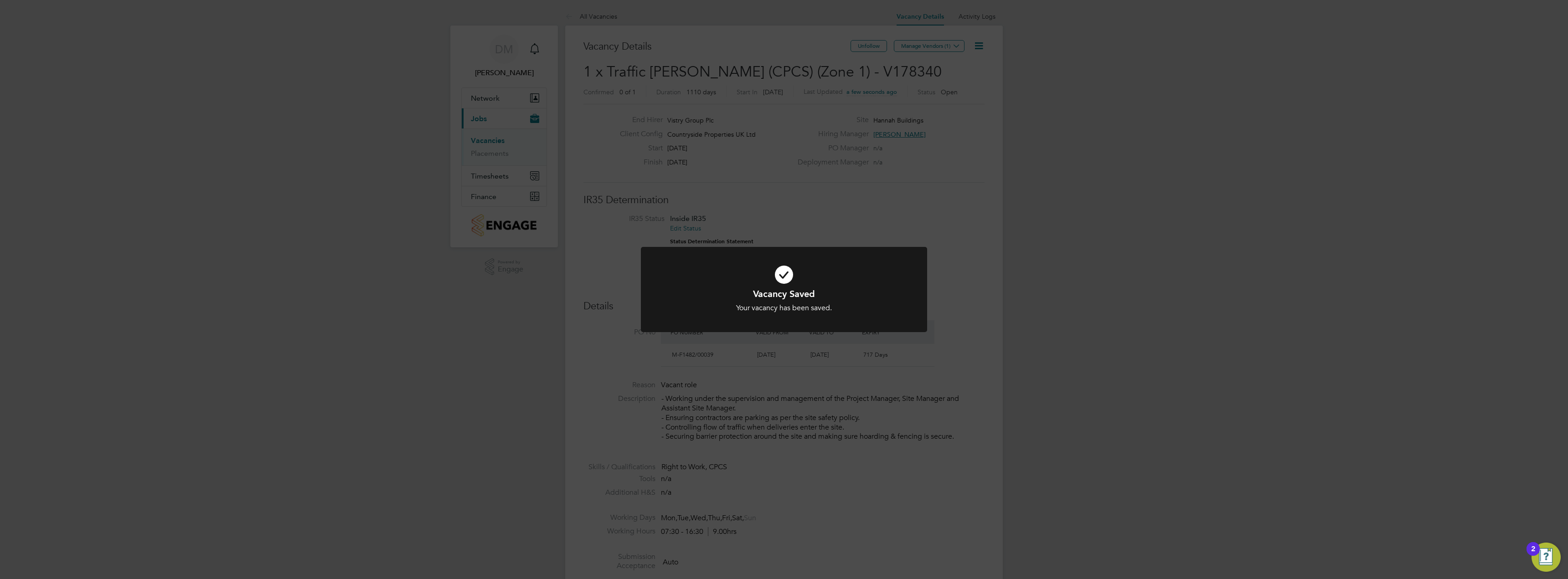
click at [943, 186] on div "Vacancy Saved Your vacancy has been saved. Cancel Okay" at bounding box center [784, 290] width 1568 height 579
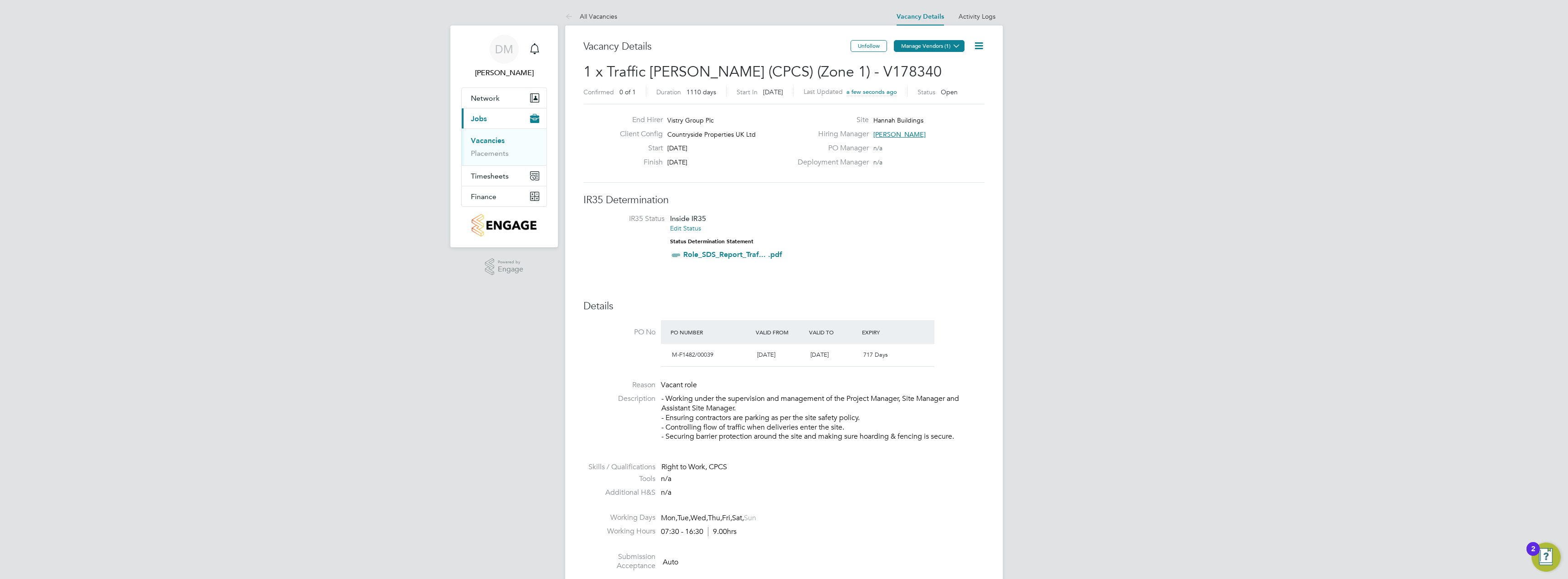
click at [928, 46] on button "Manage Vendors (1)" at bounding box center [929, 46] width 71 height 12
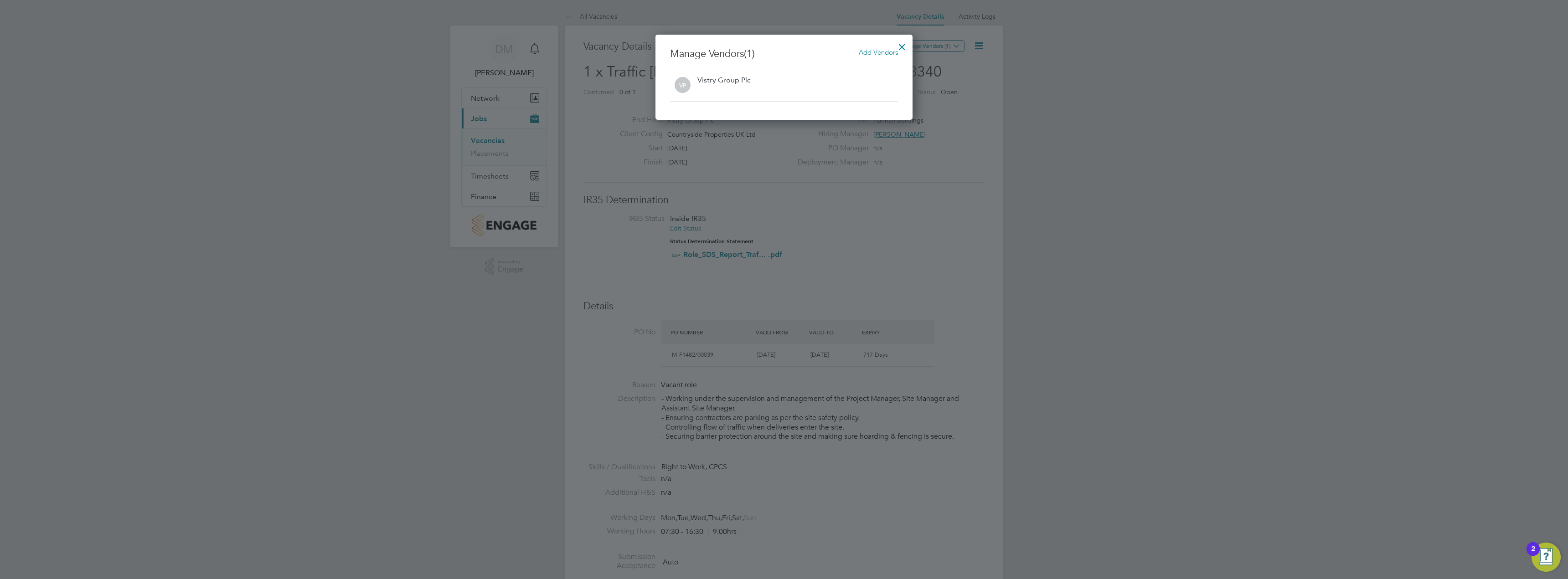
click at [872, 54] on span "Add Vendors" at bounding box center [878, 52] width 39 height 9
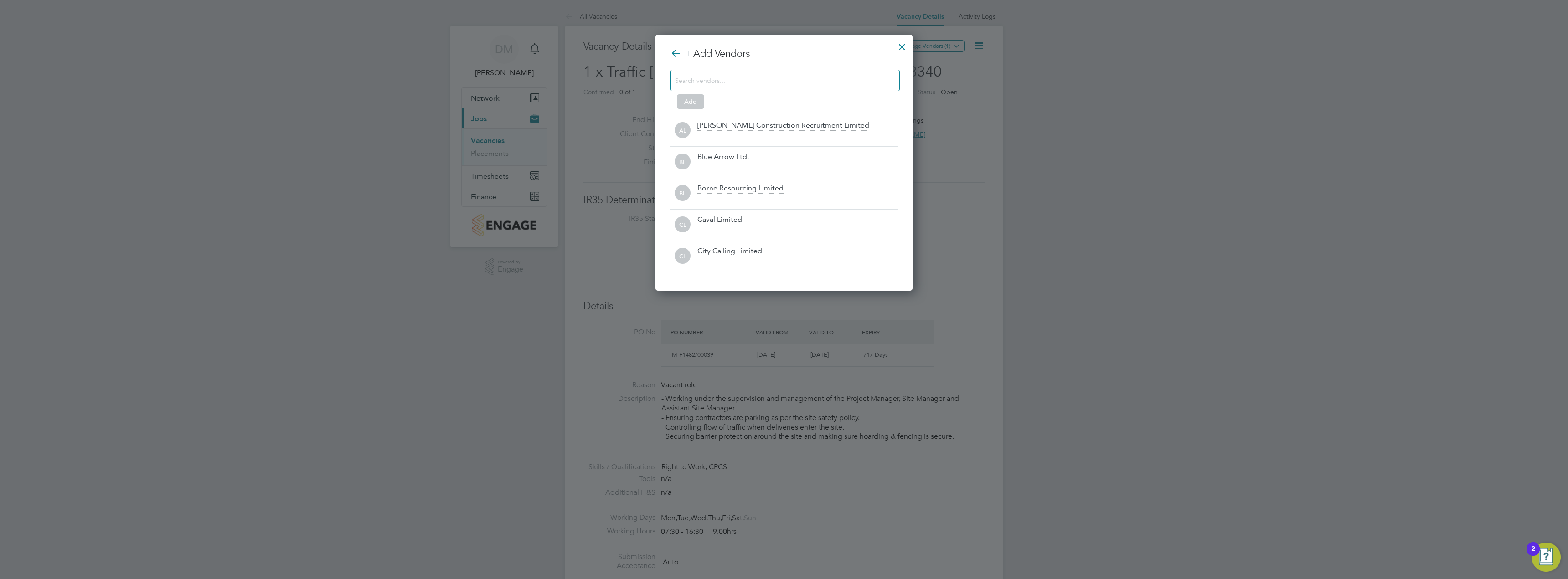
click at [765, 84] on input at bounding box center [777, 80] width 205 height 12
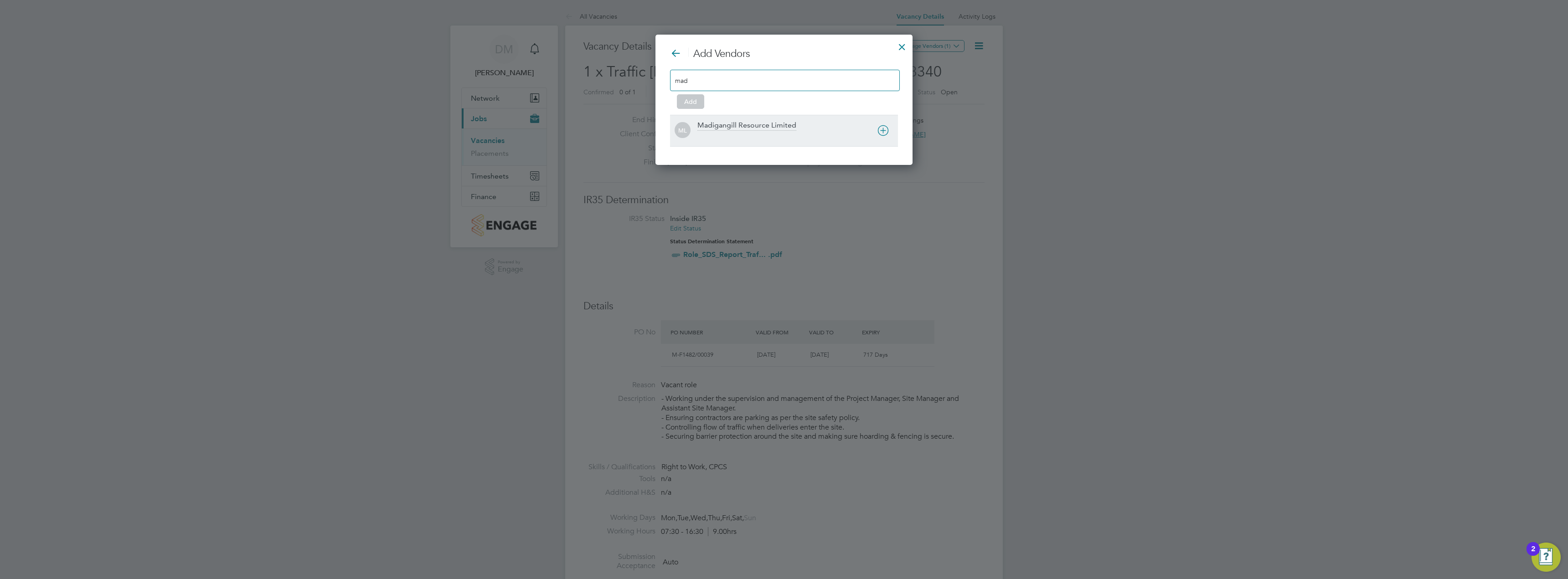
type input "mad"
click at [752, 123] on div "Madigangill Resource Limited" at bounding box center [747, 125] width 99 height 10
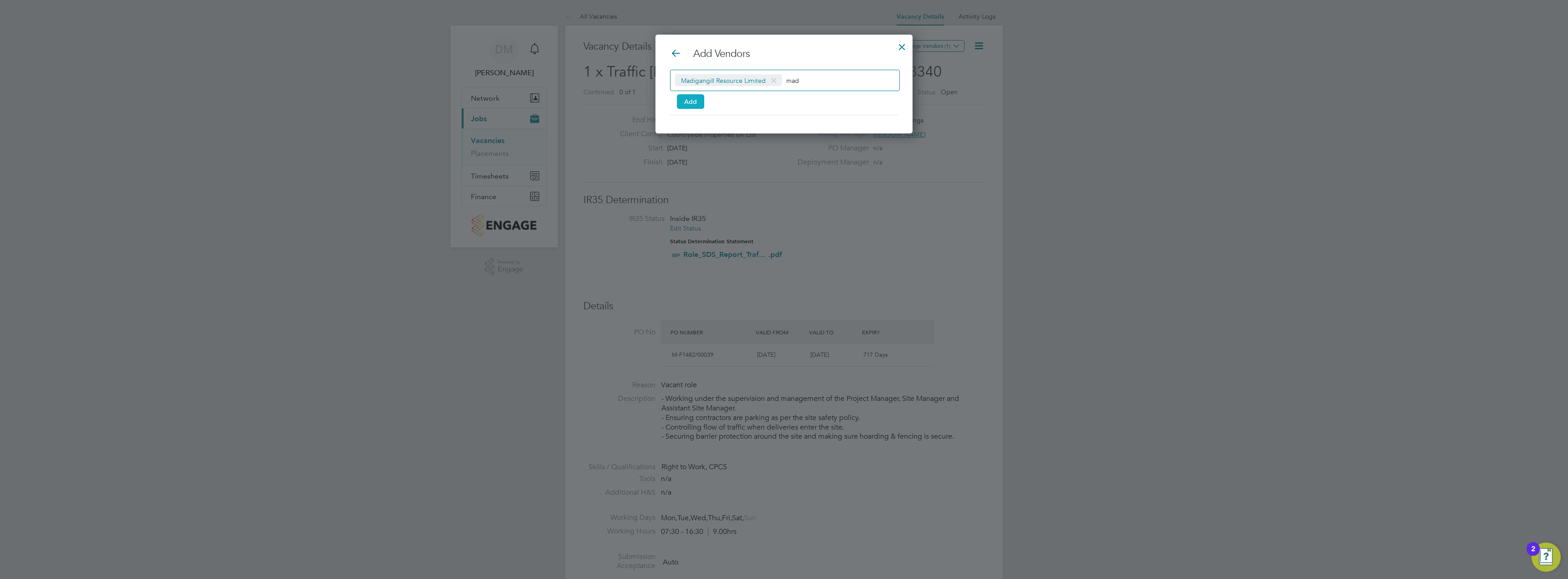
click at [687, 100] on button "Add" at bounding box center [690, 102] width 27 height 15
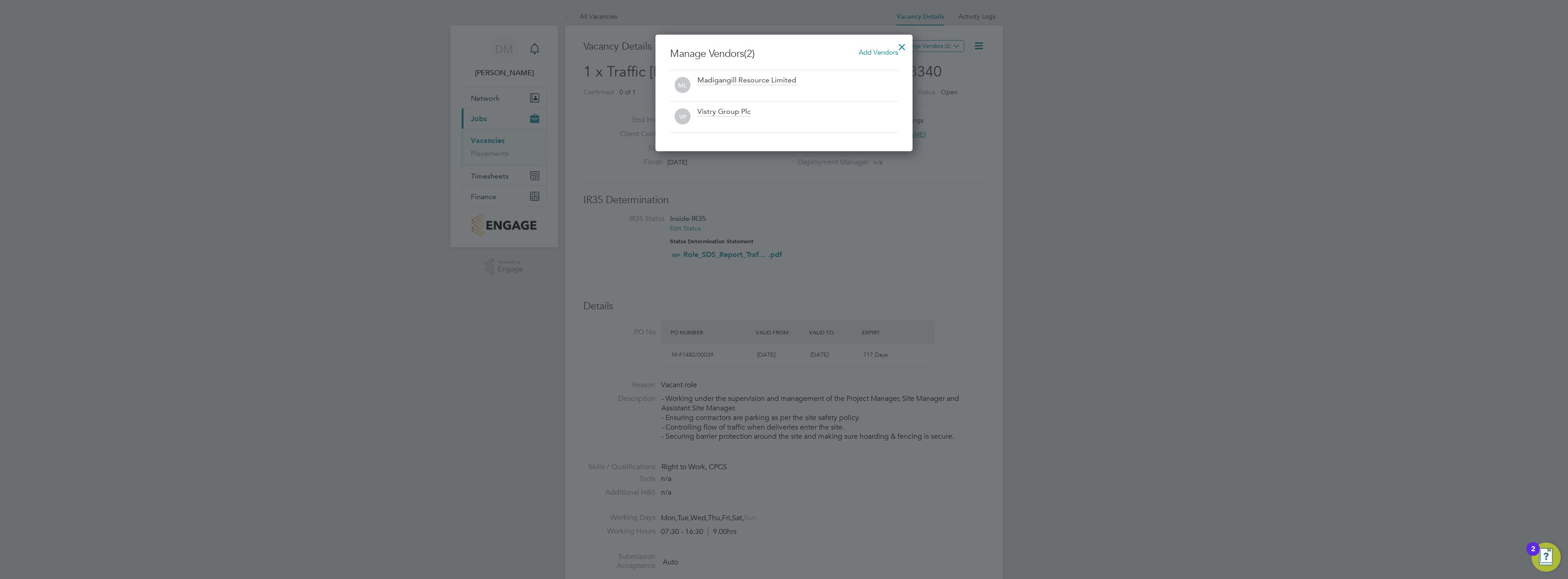
click at [903, 43] on div at bounding box center [901, 44] width 16 height 16
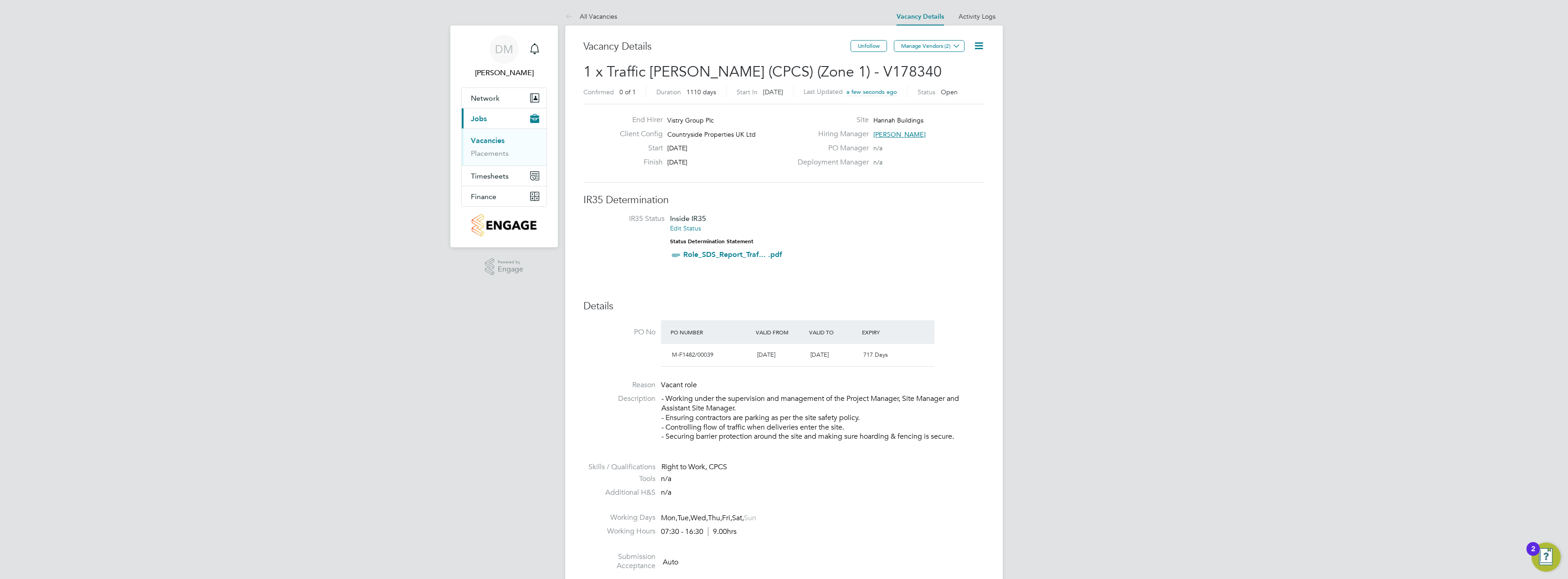
click at [920, 206] on h3 "IR35 Determination" at bounding box center [784, 200] width 401 height 13
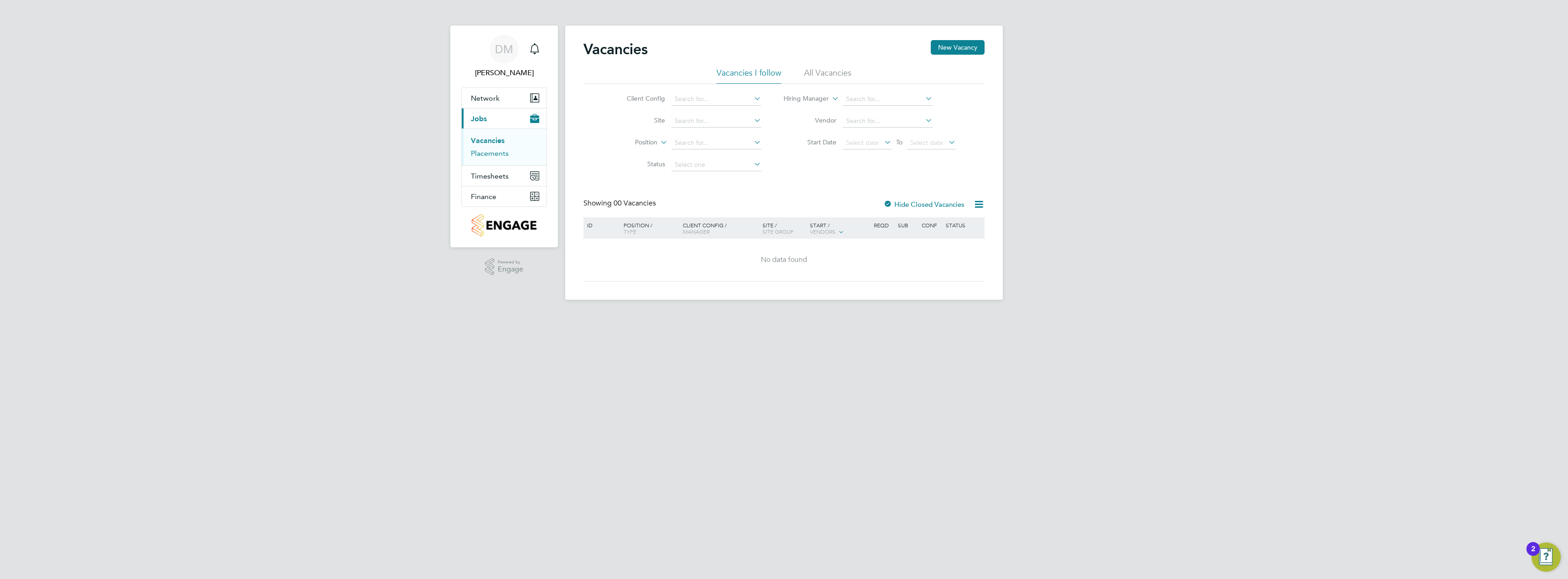
click at [497, 150] on link "Placements" at bounding box center [490, 153] width 38 height 9
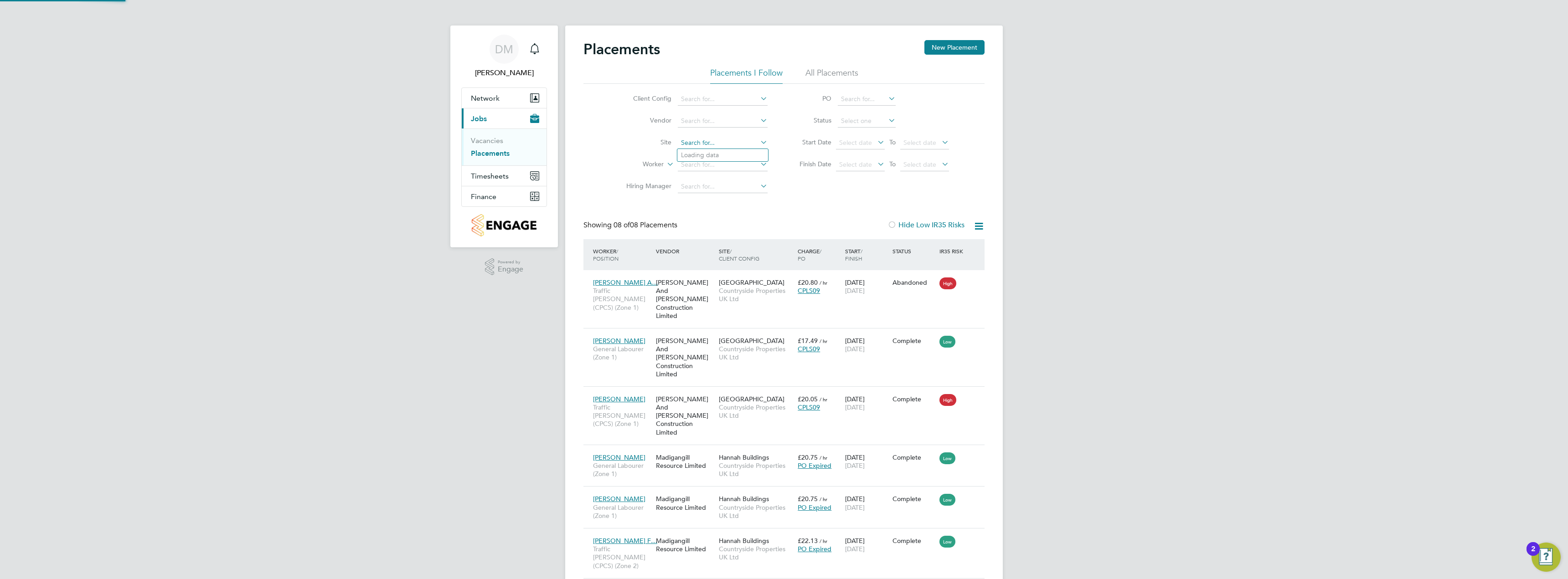
click at [707, 142] on input at bounding box center [723, 143] width 90 height 13
click at [709, 156] on li "Hannah Buildings" at bounding box center [723, 155] width 91 height 12
type input "Hannah Buildings"
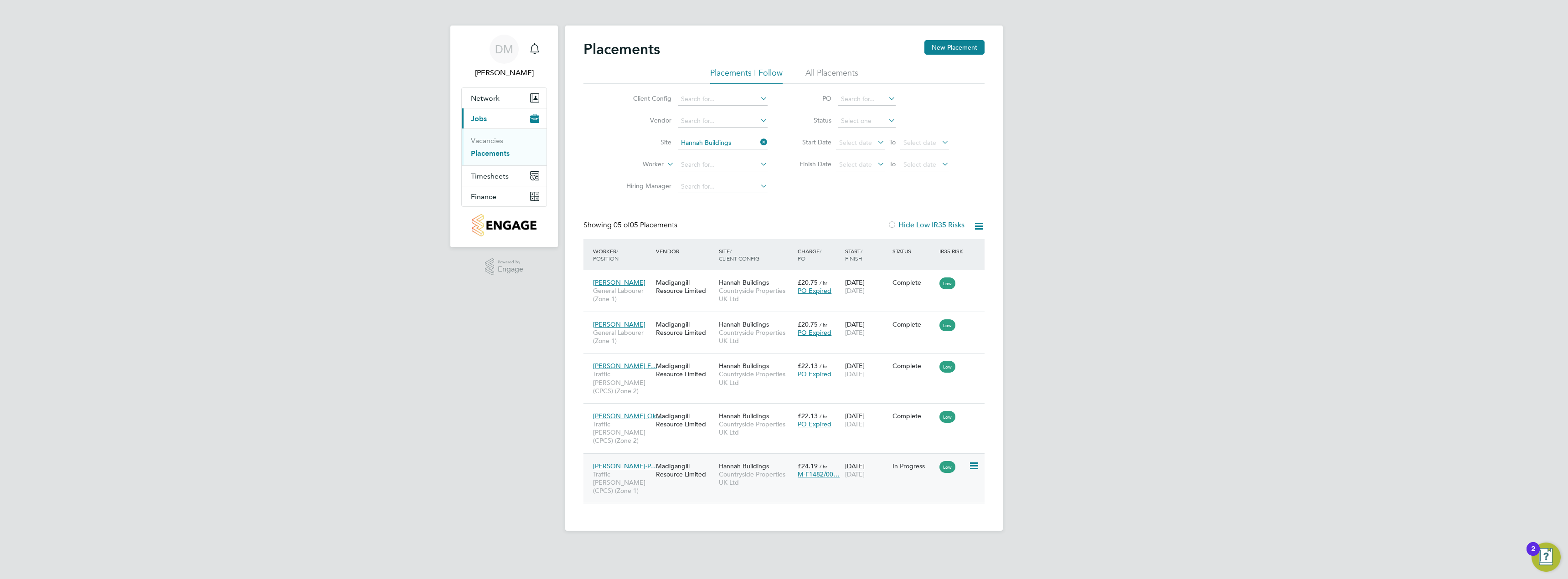
click at [755, 470] on span "Countryside Properties UK Ltd" at bounding box center [756, 478] width 74 height 16
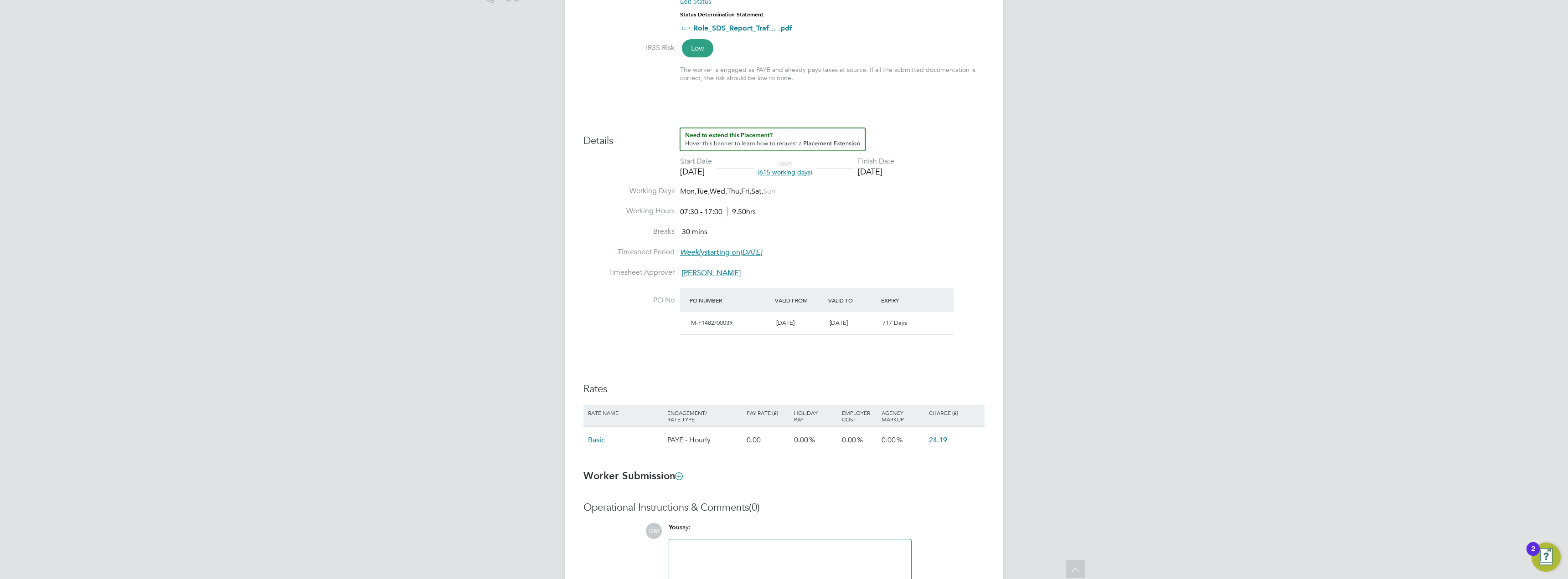
scroll to position [364, 0]
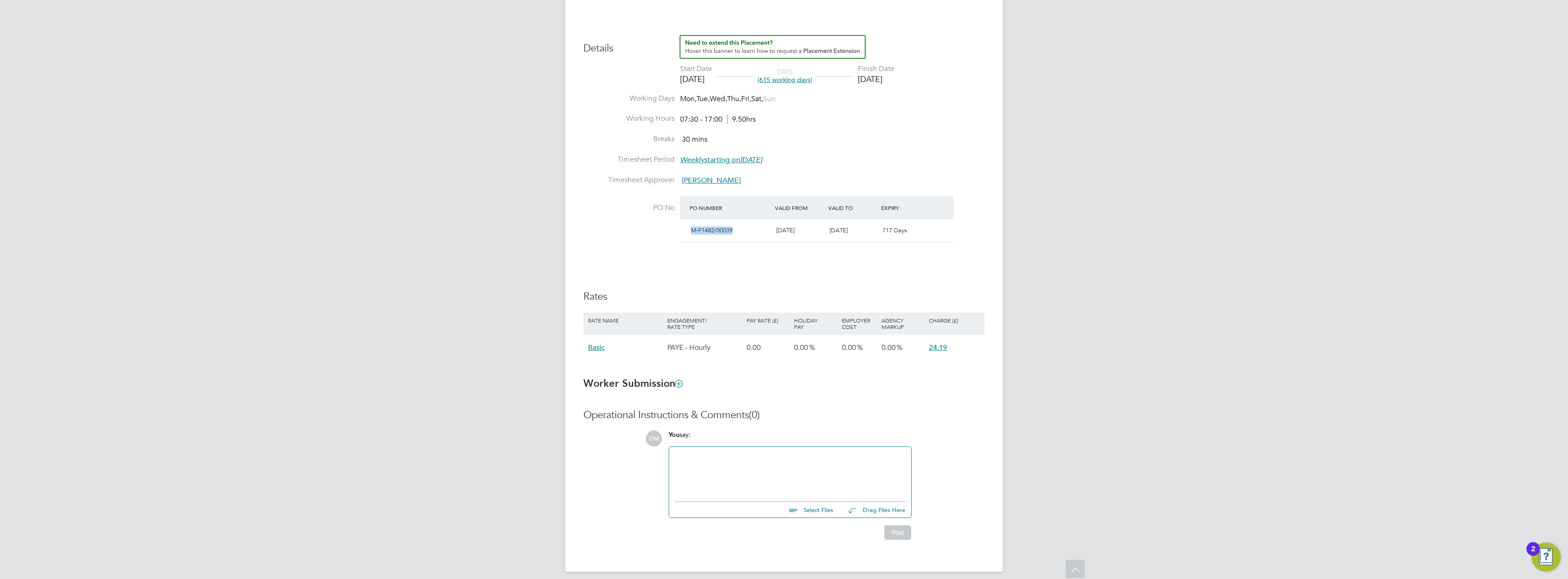
drag, startPoint x: 732, startPoint y: 229, endPoint x: 688, endPoint y: 227, distance: 44.0
click at [688, 227] on div "M-F1482/00039" at bounding box center [730, 231] width 85 height 15
copy span "M-F1482/00039"
